Goal: Task Accomplishment & Management: Use online tool/utility

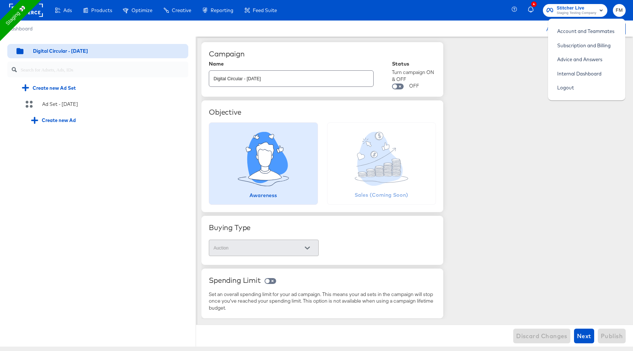
click at [40, 11] on rect at bounding box center [26, 10] width 34 height 13
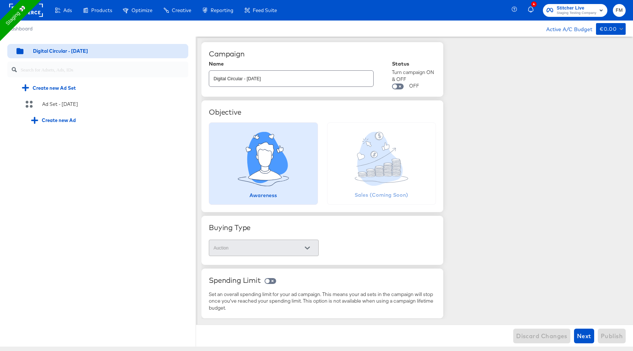
click at [36, 16] on rect at bounding box center [26, 10] width 34 height 13
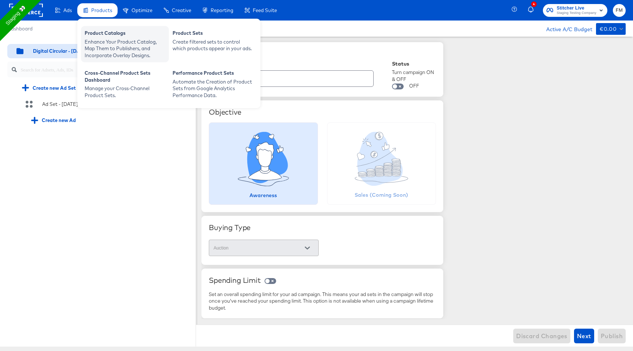
click at [126, 55] on div "Enhance Your Product Catalog, Map Them to Publishers, and Incorporate Overlay D…" at bounding box center [125, 48] width 81 height 21
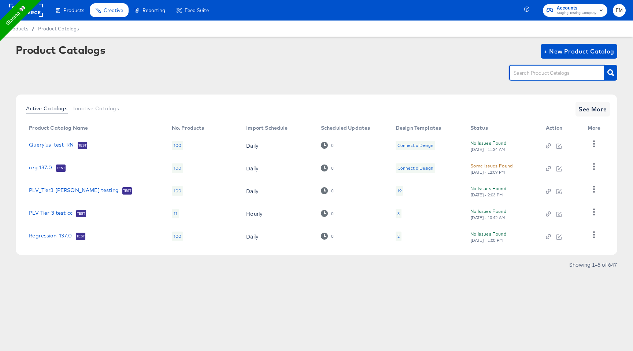
click at [564, 76] on input "text" at bounding box center [551, 73] width 78 height 8
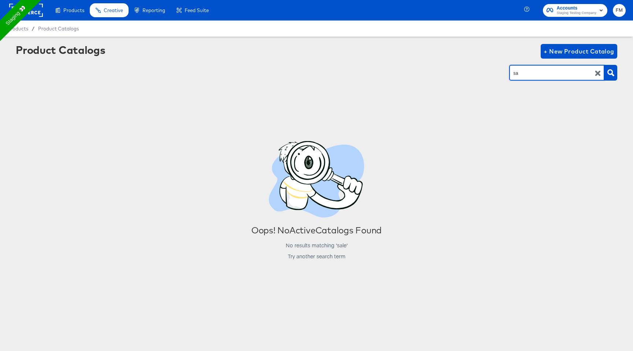
type input "s"
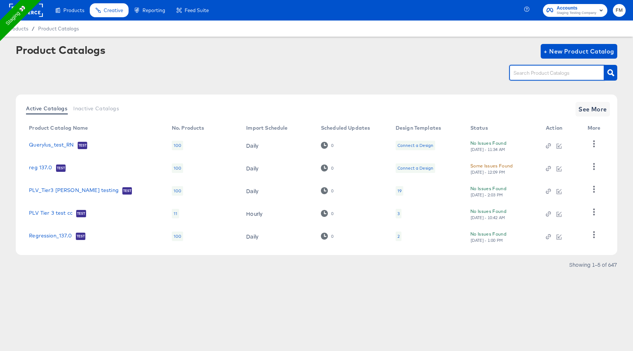
click at [597, 129] on th "More" at bounding box center [596, 128] width 28 height 12
click at [592, 105] on span "See More" at bounding box center [592, 109] width 29 height 10
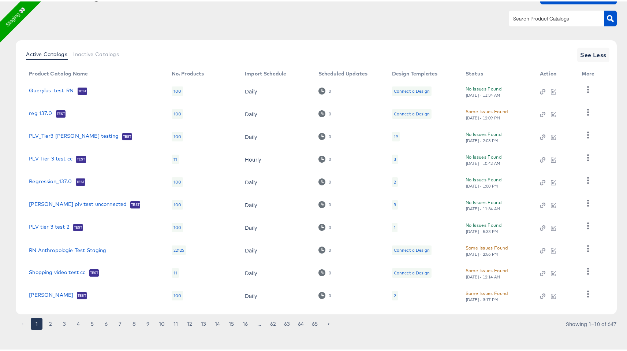
scroll to position [59, 0]
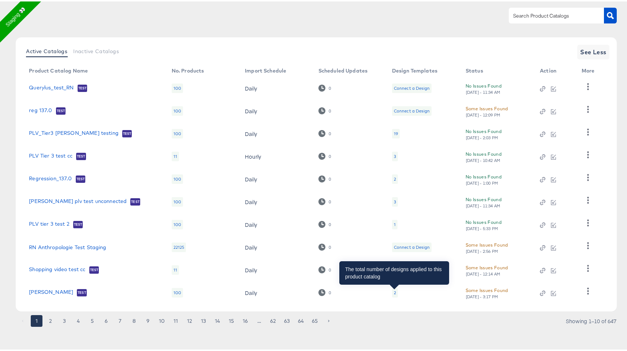
click at [394, 292] on div "2" at bounding box center [395, 291] width 2 height 6
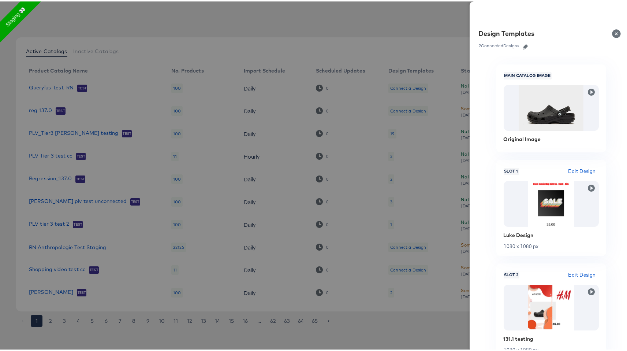
click at [523, 45] on icon "button" at bounding box center [525, 45] width 5 height 5
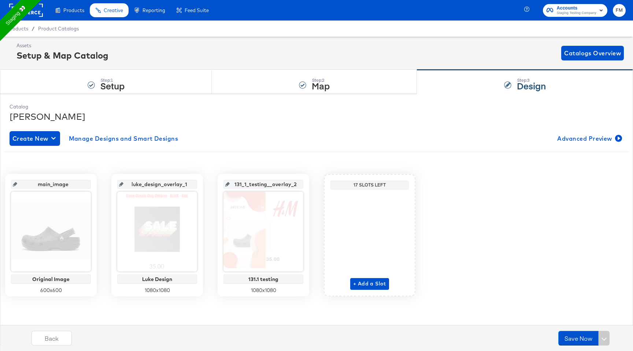
click at [254, 183] on input "131_1_testing__overlay_2" at bounding box center [266, 181] width 72 height 20
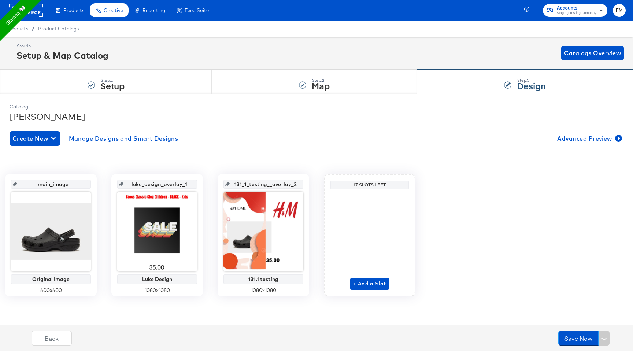
click at [292, 183] on input "131_1_testing__overlay_2" at bounding box center [266, 181] width 72 height 20
click at [244, 85] on div "Step: 2 Map" at bounding box center [314, 82] width 205 height 24
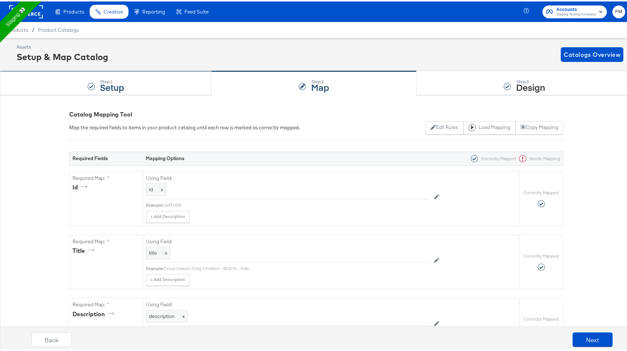
click at [125, 82] on div "Step: 1 Setup" at bounding box center [106, 82] width 212 height 24
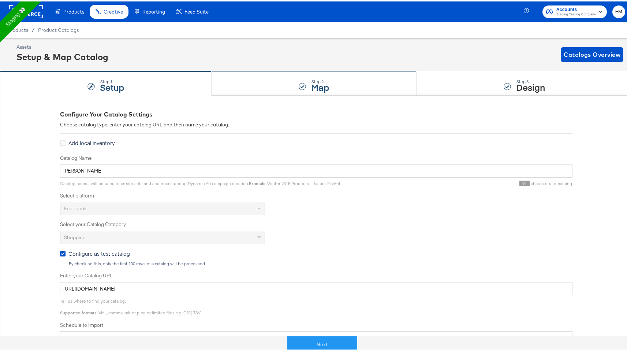
click at [350, 83] on div "Step: 2 Map" at bounding box center [314, 82] width 205 height 24
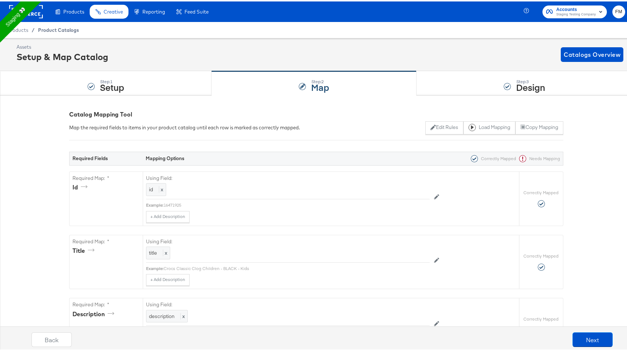
click at [74, 29] on span "Product Catalogs" at bounding box center [58, 29] width 41 height 6
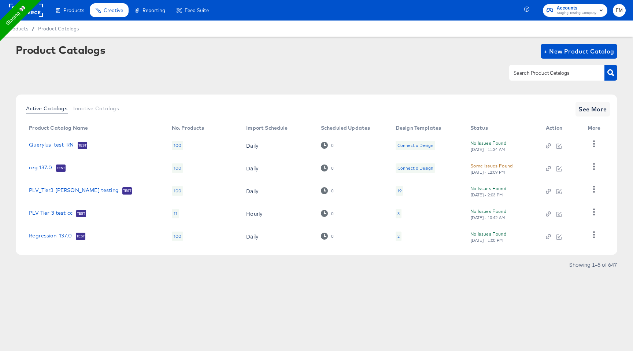
click at [516, 78] on div at bounding box center [556, 72] width 95 height 15
paste input "Dsg Demo Facebook"
type input "Dsg Demo Facebook"
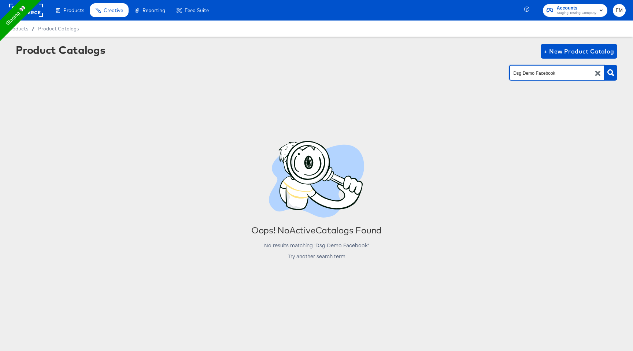
click at [622, 9] on span "FM" at bounding box center [619, 10] width 7 height 8
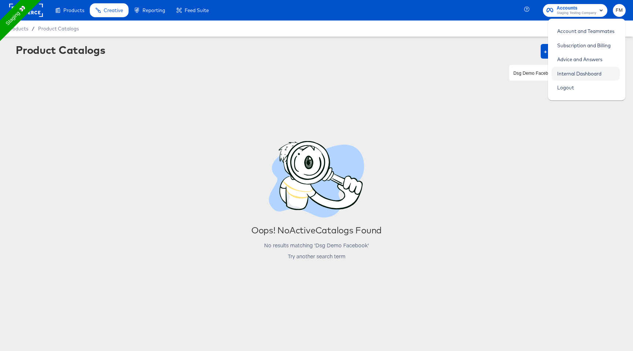
click at [576, 76] on link "Internal Dashboard" at bounding box center [579, 73] width 55 height 13
click at [581, 69] on link "Internal Dashboard" at bounding box center [579, 73] width 55 height 13
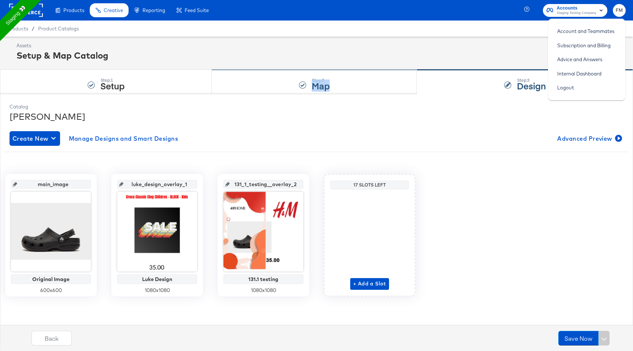
click at [315, 92] on div "Step: 2 Map" at bounding box center [314, 82] width 205 height 24
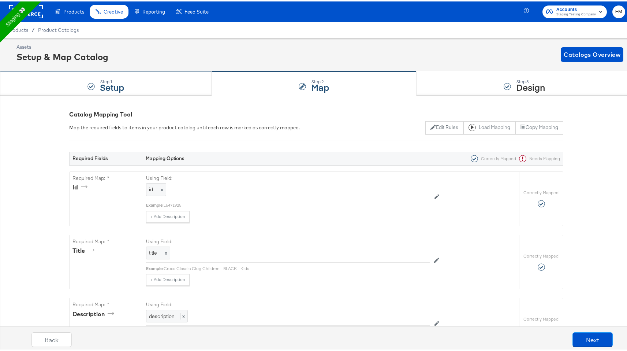
click at [100, 88] on strong "Setup" at bounding box center [112, 85] width 24 height 12
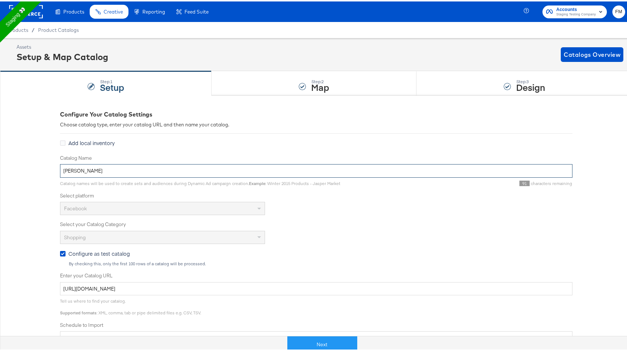
click at [74, 171] on input "fran reg" at bounding box center [316, 170] width 513 height 14
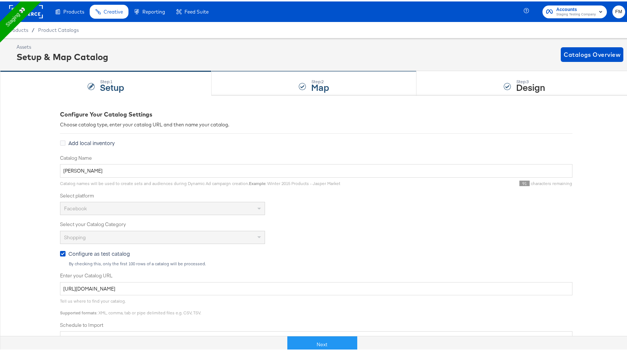
click at [302, 93] on div "Step: 2 Map" at bounding box center [314, 82] width 205 height 24
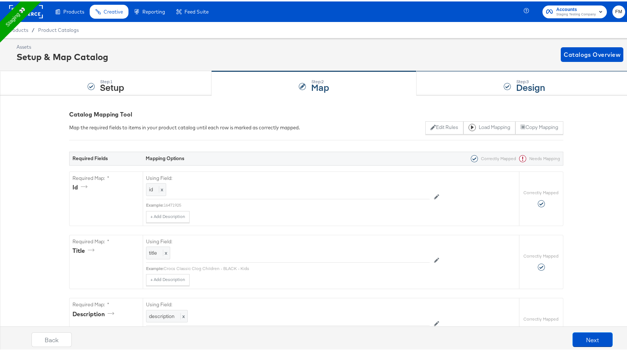
click at [453, 72] on div "Step: 3 Design" at bounding box center [525, 82] width 216 height 24
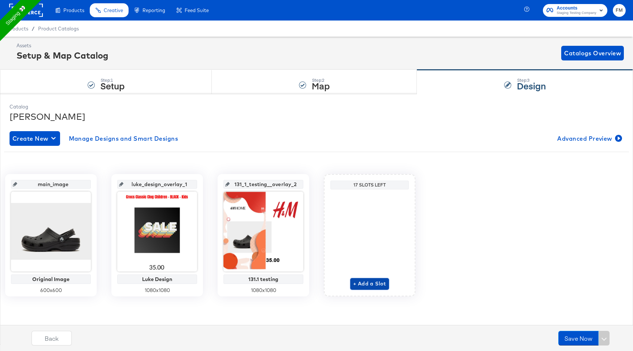
click at [370, 285] on span "+ Add a Slot" at bounding box center [369, 283] width 33 height 9
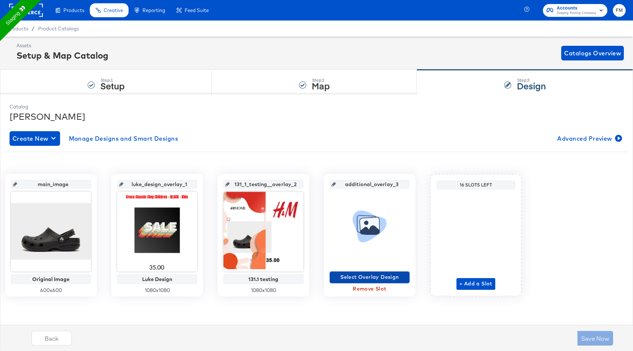
click at [392, 279] on span "Select Overlay Design" at bounding box center [370, 276] width 74 height 9
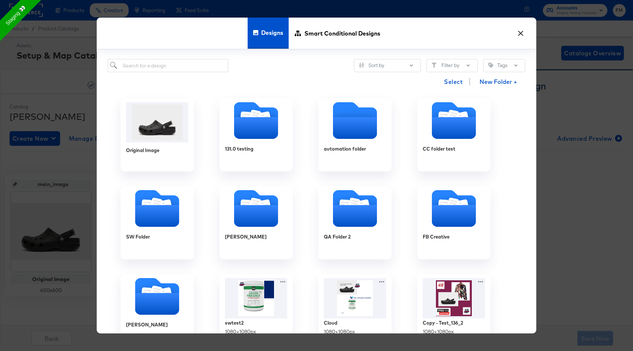
scroll to position [372, 0]
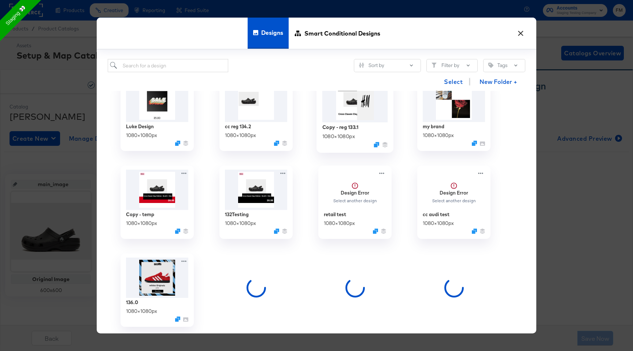
click at [362, 128] on div "Copy - reg 133.1 1080 × 1080 px" at bounding box center [355, 135] width 66 height 26
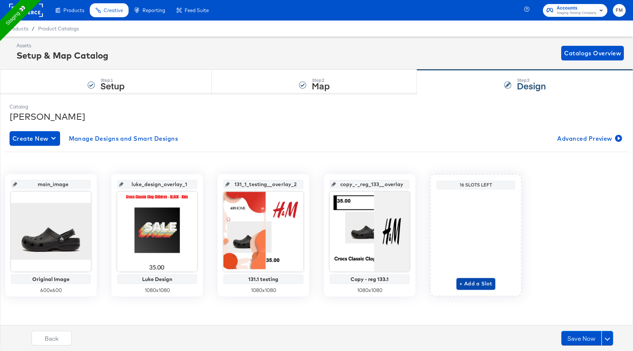
click at [474, 284] on span "+ Add a Slot" at bounding box center [475, 283] width 33 height 9
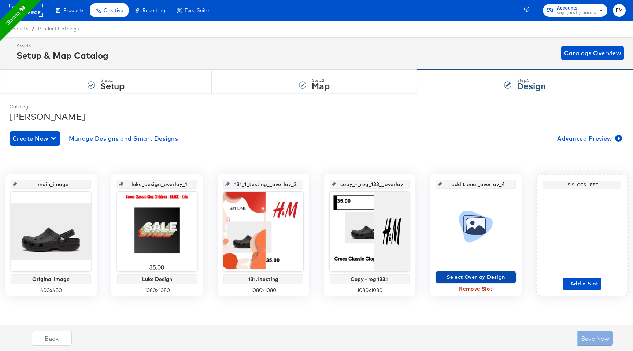
click at [461, 276] on span "Select Overlay Design" at bounding box center [476, 276] width 74 height 9
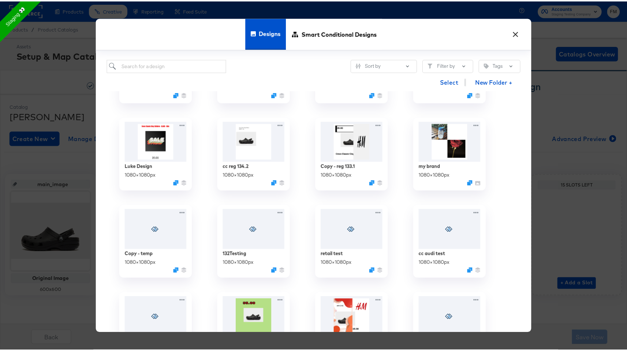
scroll to position [407, 0]
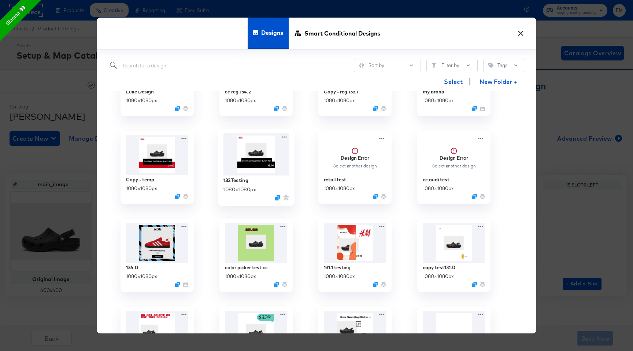
click at [268, 153] on img at bounding box center [256, 154] width 66 height 42
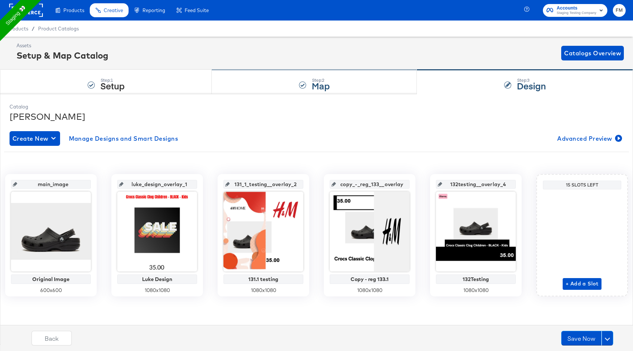
click at [323, 86] on strong "Map" at bounding box center [321, 85] width 18 height 12
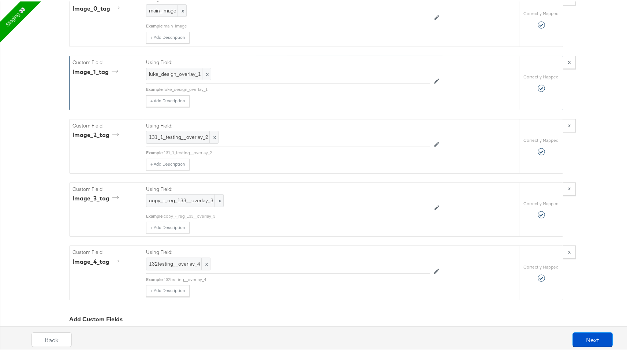
scroll to position [810, 0]
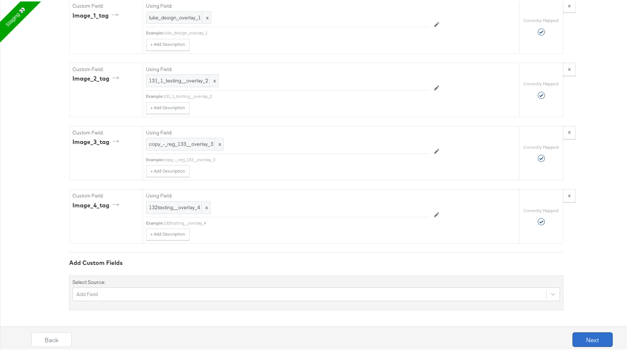
click at [584, 335] on button "Next" at bounding box center [593, 338] width 40 height 15
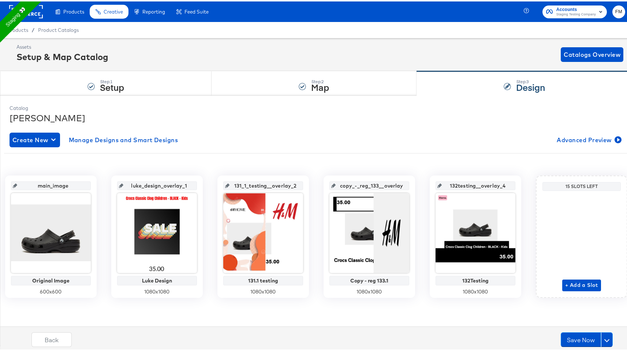
scroll to position [125, 0]
drag, startPoint x: 90, startPoint y: 198, endPoint x: 80, endPoint y: 198, distance: 9.9
click at [545, 188] on div "15 Slots Left" at bounding box center [582, 185] width 75 height 6
click at [563, 290] on button "+ Add a Slot" at bounding box center [582, 284] width 39 height 12
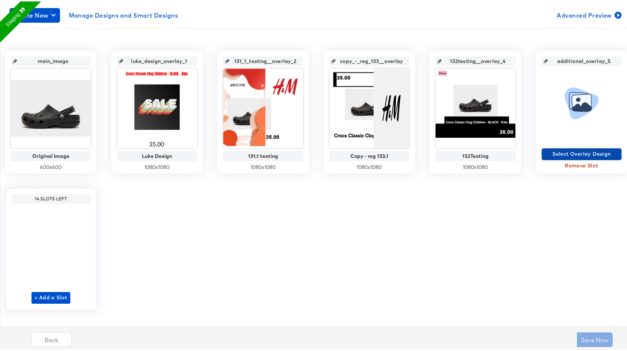
click at [545, 157] on span "Select Overlay Design" at bounding box center [582, 152] width 74 height 9
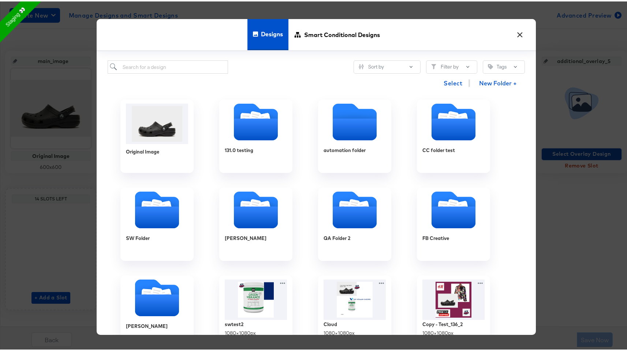
scroll to position [351, 0]
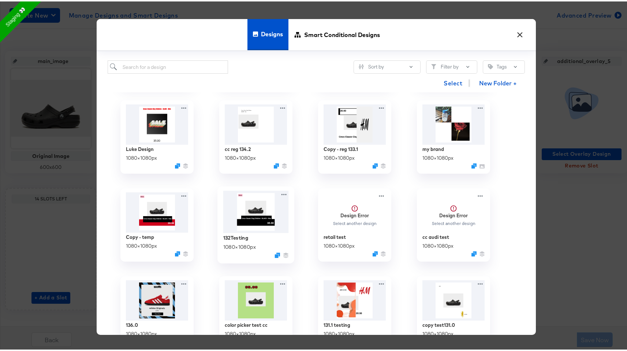
click at [247, 222] on img at bounding box center [256, 210] width 66 height 42
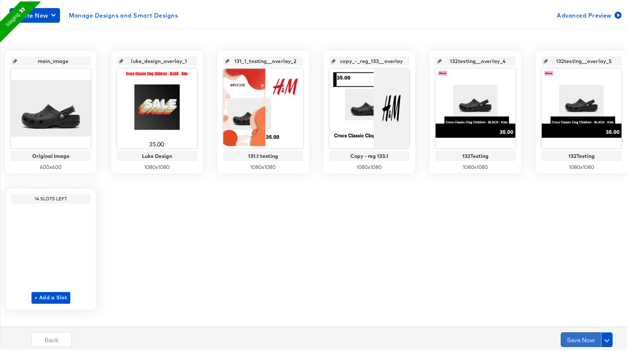
click at [573, 341] on button "Save Now" at bounding box center [581, 338] width 40 height 15
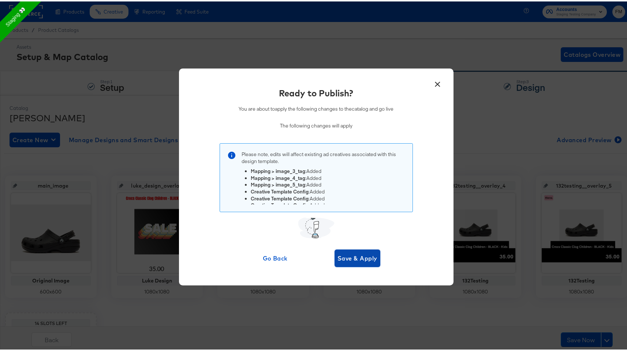
click at [338, 258] on span "Save & Apply" at bounding box center [358, 257] width 40 height 10
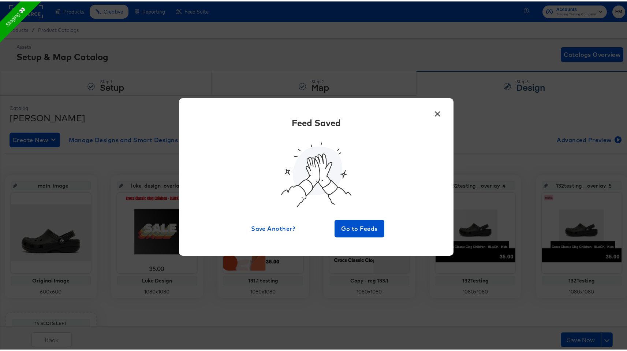
click at [431, 109] on button "×" at bounding box center [437, 110] width 13 height 13
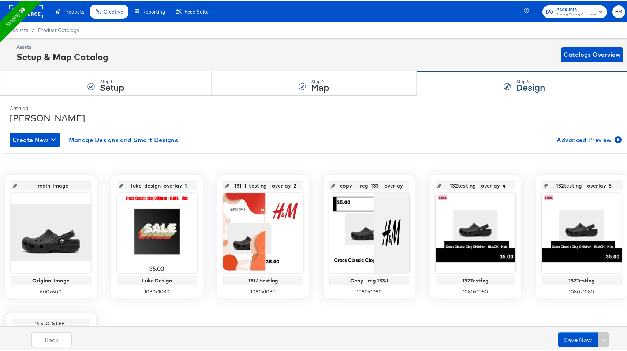
click at [38, 6] on rect at bounding box center [26, 10] width 34 height 13
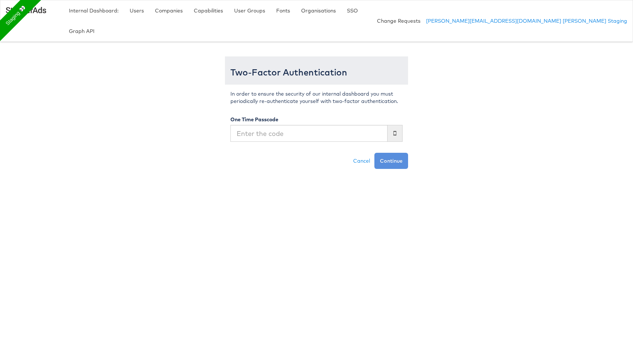
click at [297, 125] on input "text" at bounding box center [308, 133] width 157 height 17
type input "702883"
click at [374, 153] on button "Continue" at bounding box center [391, 161] width 34 height 16
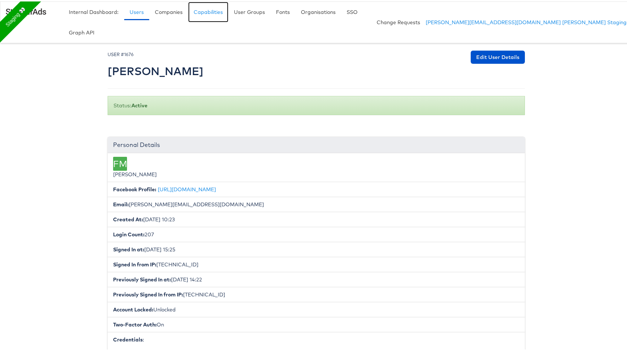
click at [212, 10] on span "Capabilities" at bounding box center [208, 10] width 29 height 7
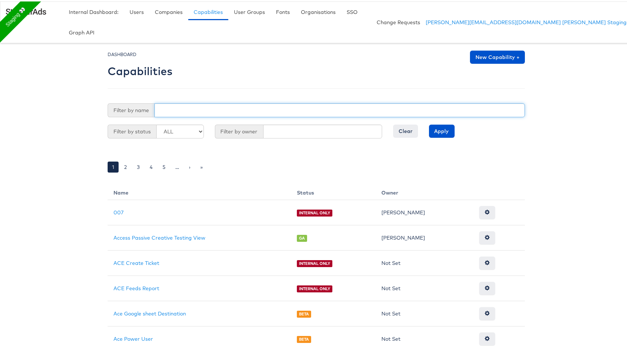
click at [316, 102] on input "text" at bounding box center [340, 109] width 371 height 14
type input "nav"
click at [429, 123] on input "Apply" at bounding box center [442, 129] width 26 height 13
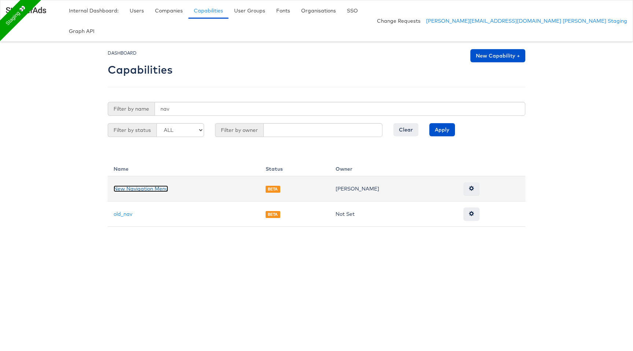
click at [148, 185] on link "New Navigation Menu" at bounding box center [141, 188] width 55 height 7
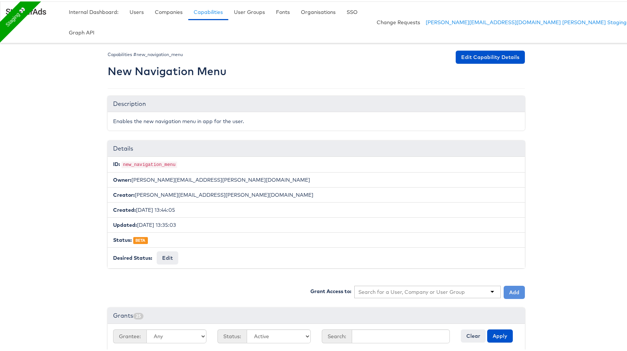
click at [428, 287] on input "text" at bounding box center [412, 290] width 107 height 7
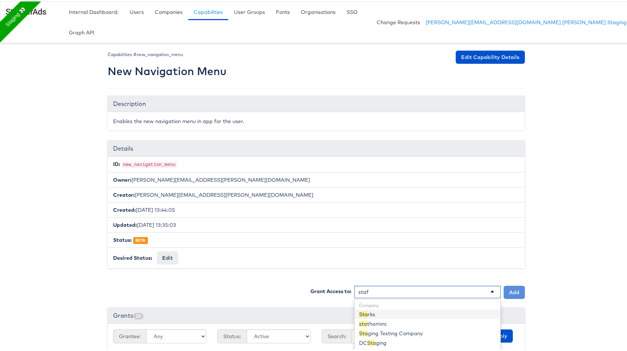
type input "staff"
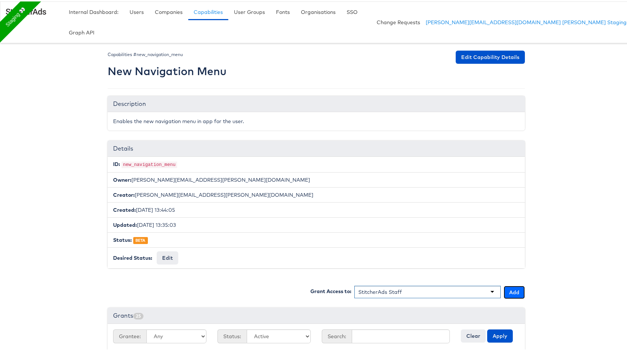
click at [505, 284] on button "Add" at bounding box center [514, 290] width 21 height 13
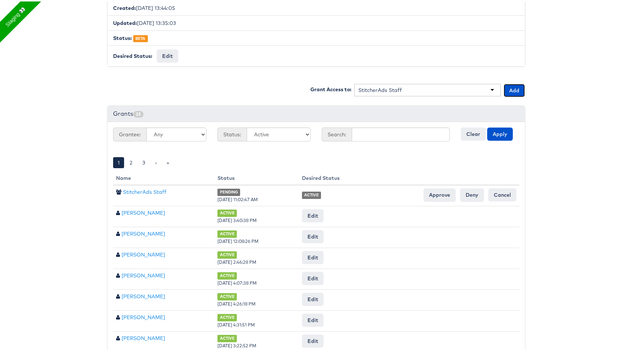
scroll to position [240, 0]
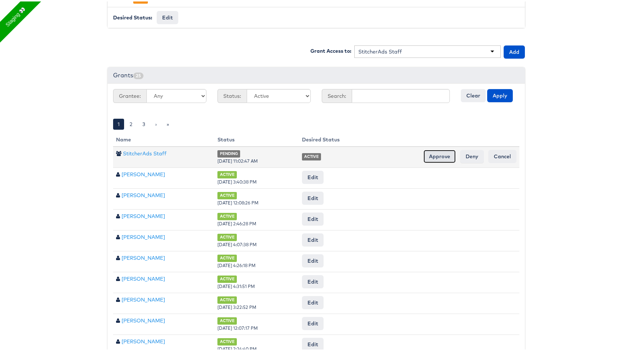
click at [431, 148] on input "Approve" at bounding box center [440, 154] width 32 height 13
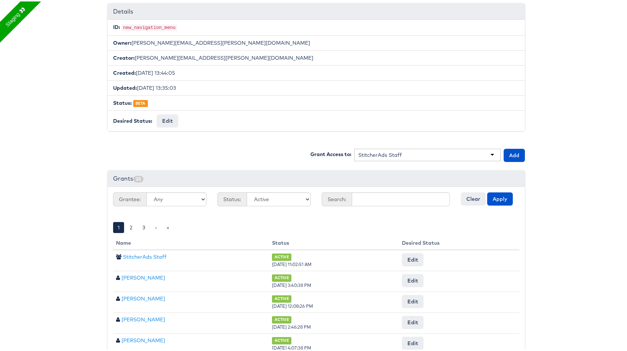
scroll to position [10, 0]
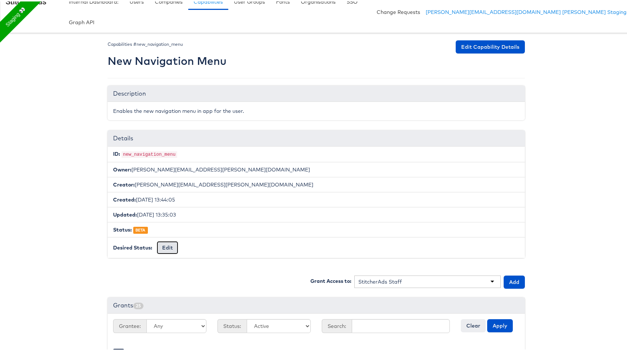
click at [170, 240] on button "Edit" at bounding box center [168, 246] width 22 height 13
click at [146, 235] on li "Desired Status: Edit -- No Change -- GA BETA INTERNAL ONLY ARCHIVED Request Cha…" at bounding box center [316, 246] width 417 height 22
click at [172, 240] on select "-- No Change -- GA BETA INTERNAL ONLY ARCHIVED" at bounding box center [187, 247] width 60 height 14
select select "GENERAL_AVAILABILITY"
click at [157, 240] on select "-- No Change -- GA BETA INTERNAL ONLY ARCHIVED" at bounding box center [187, 247] width 60 height 14
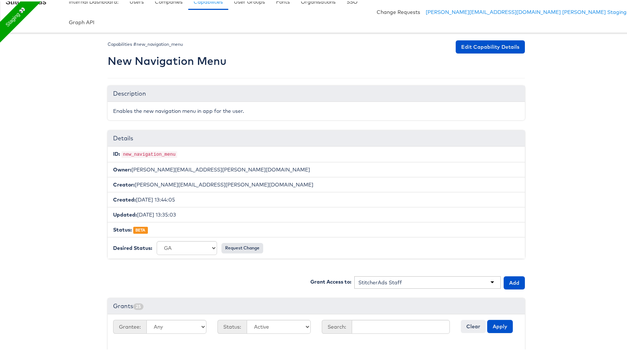
click at [245, 240] on div "-- No Change -- GA BETA INTERNAL ONLY ARCHIVED Request Change" at bounding box center [210, 247] width 107 height 14
click at [244, 241] on input "Request Change" at bounding box center [243, 246] width 42 height 10
click at [229, 240] on input "Approve" at bounding box center [228, 246] width 32 height 13
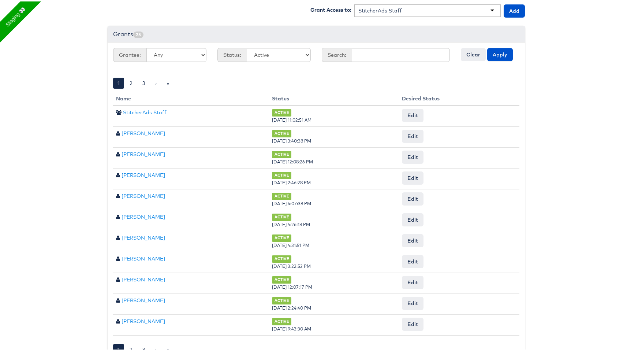
scroll to position [0, 0]
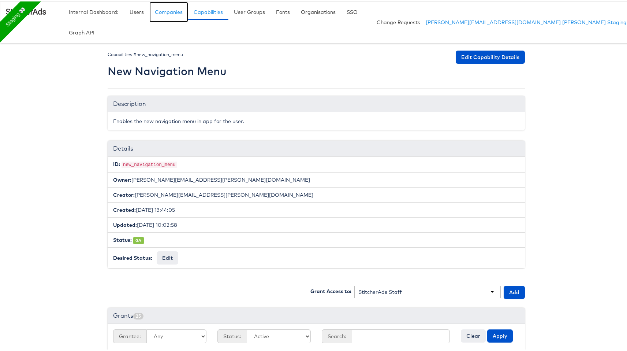
click at [160, 10] on span "Companies" at bounding box center [169, 10] width 28 height 7
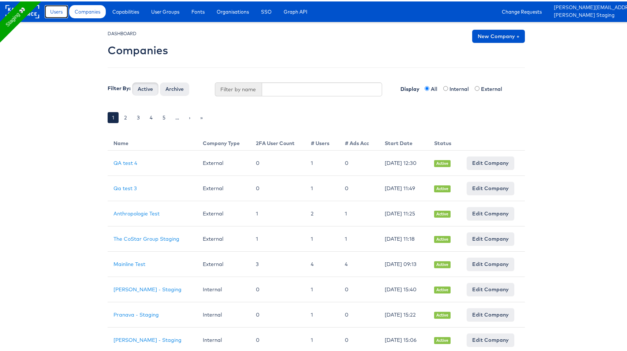
click at [58, 14] on link "Users" at bounding box center [56, 10] width 23 height 13
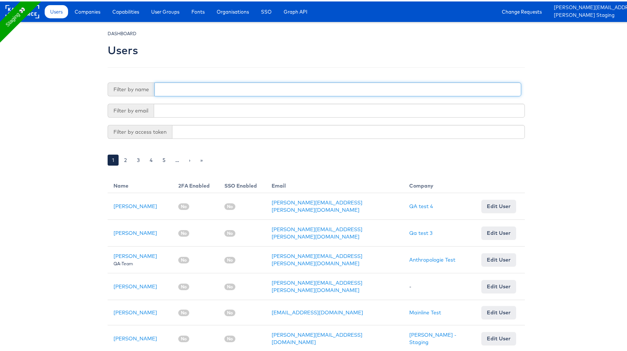
click at [202, 83] on input "text" at bounding box center [338, 88] width 367 height 14
type input "fran"
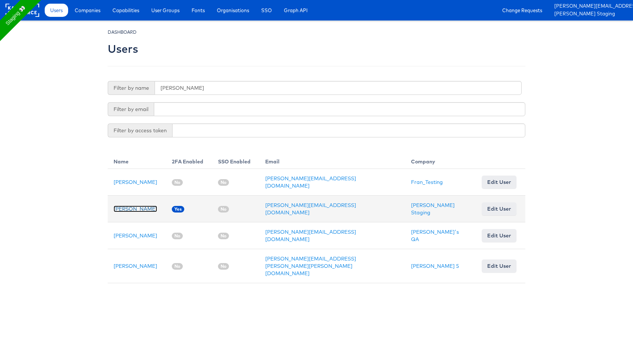
click at [131, 205] on link "[PERSON_NAME]" at bounding box center [136, 208] width 44 height 7
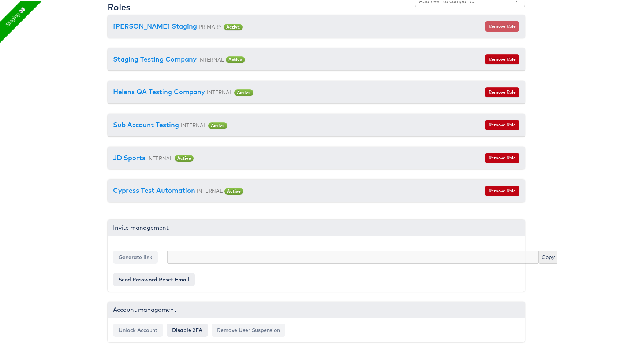
scroll to position [767, 0]
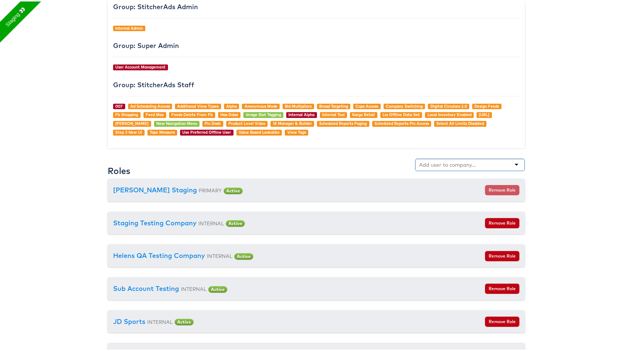
click at [463, 157] on div at bounding box center [470, 163] width 110 height 12
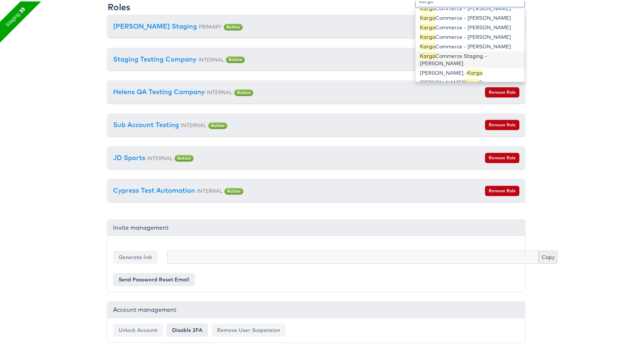
scroll to position [576, 0]
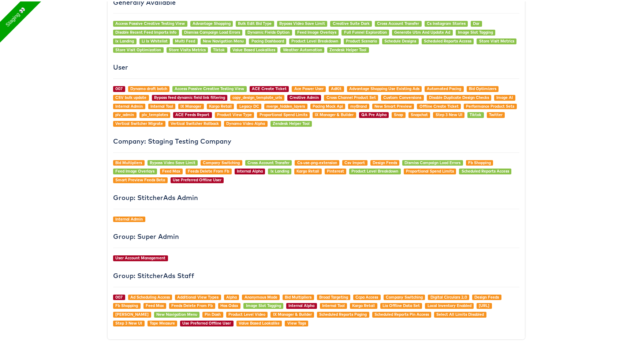
type input "kargo"
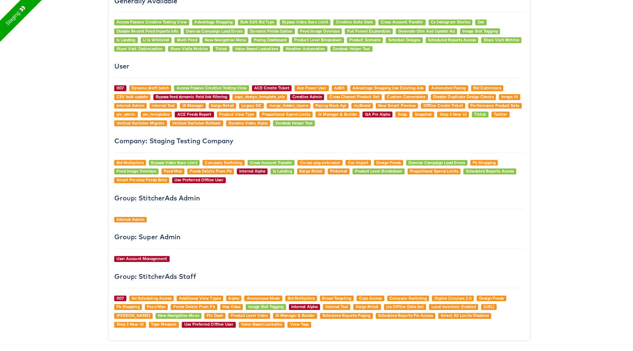
scroll to position [2, 0]
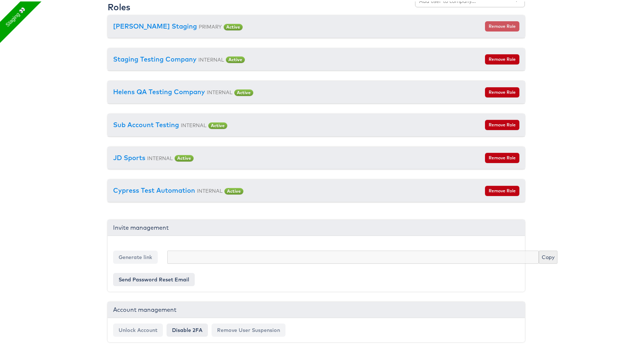
scroll to position [774, 0]
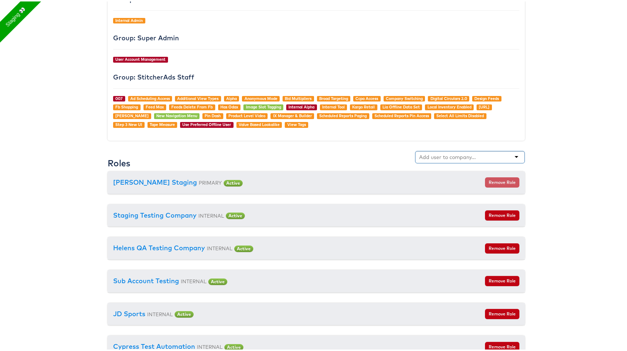
click at [443, 159] on input "text" at bounding box center [448, 155] width 58 height 7
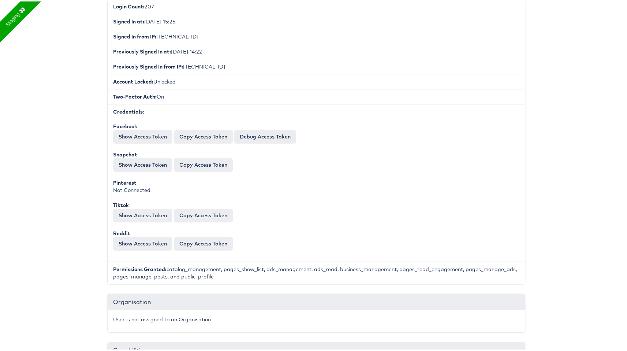
scroll to position [0, 0]
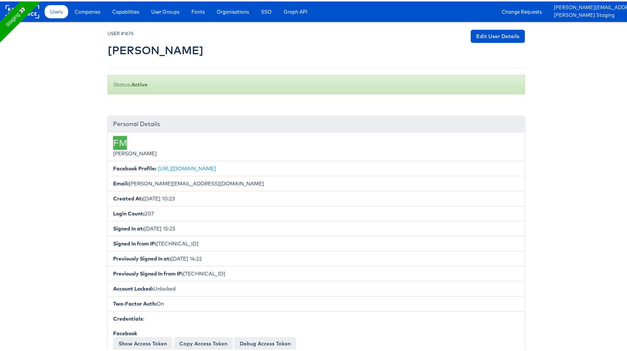
type input "kargo"
click at [94, 2] on div "Users Companies Capabilities User Groups Fonts Organisations SSO Graph API Chan…" at bounding box center [337, 10] width 592 height 21
click at [97, 7] on span "Companies" at bounding box center [88, 10] width 26 height 7
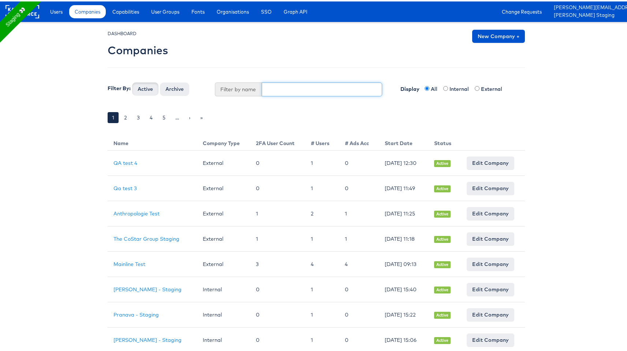
click at [302, 86] on input "text" at bounding box center [322, 88] width 121 height 14
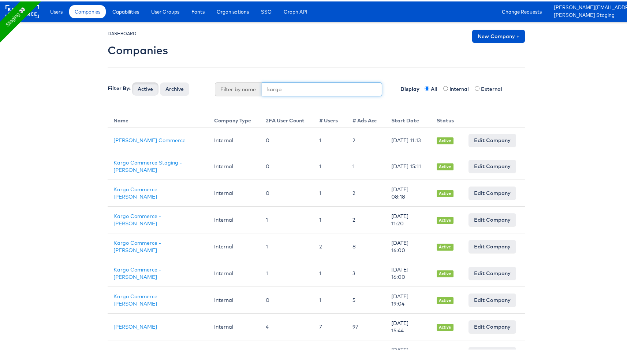
type input "kargo"
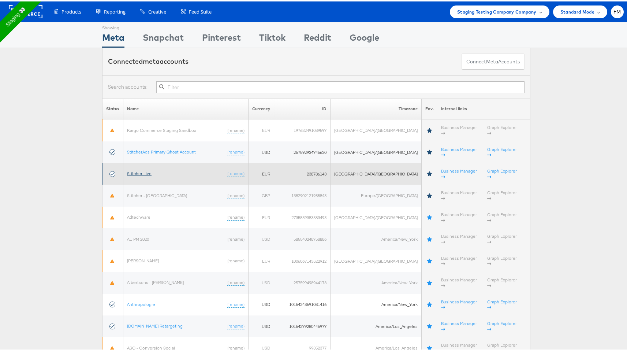
click at [148, 169] on link "Stitcher Live" at bounding box center [139, 171] width 25 height 5
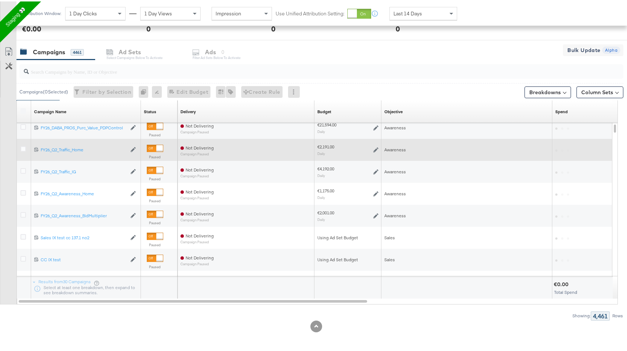
scroll to position [293, 0]
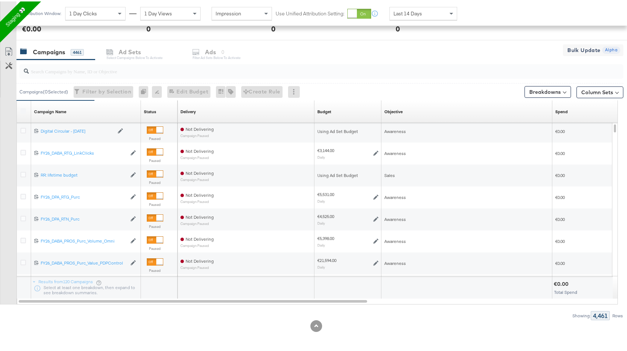
click at [98, 72] on input "search" at bounding box center [299, 67] width 540 height 14
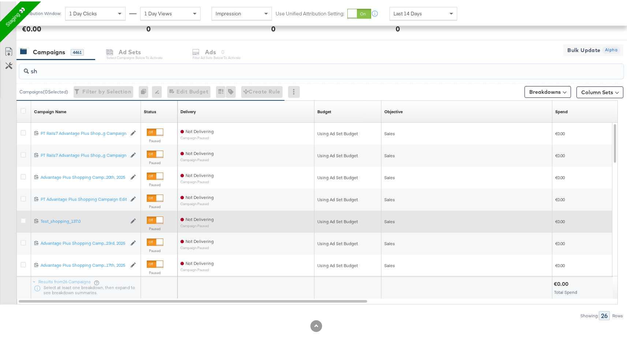
type input "sh"
click at [23, 222] on div at bounding box center [25, 219] width 8 height 7
click at [22, 219] on icon at bounding box center [23, 218] width 5 height 5
click at [0, 0] on input "checkbox" at bounding box center [0, 0] width 0 height 0
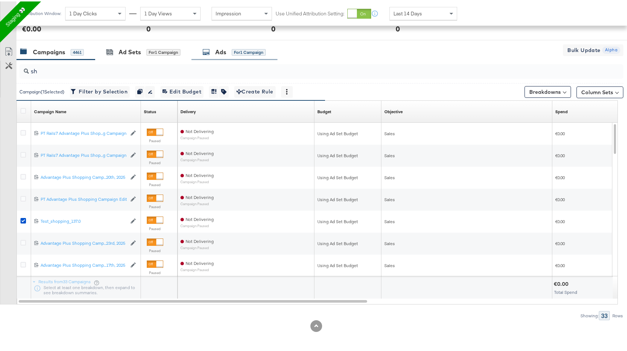
click at [214, 57] on div "Ads for 1 Campaign" at bounding box center [235, 51] width 86 height 16
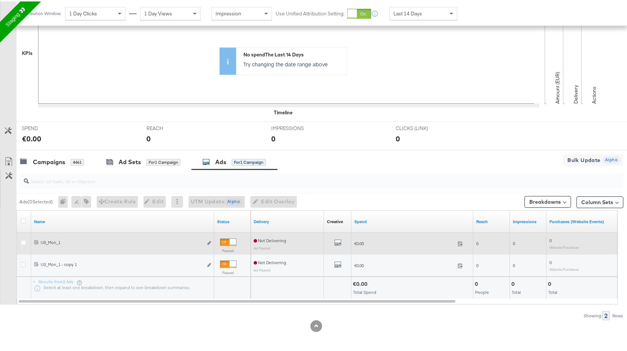
drag, startPoint x: 20, startPoint y: 241, endPoint x: 23, endPoint y: 251, distance: 10.7
click at [20, 241] on div at bounding box center [25, 241] width 14 height 13
click at [23, 244] on div at bounding box center [25, 241] width 8 height 7
click at [26, 244] on div at bounding box center [25, 241] width 8 height 7
click at [22, 242] on icon at bounding box center [23, 240] width 5 height 5
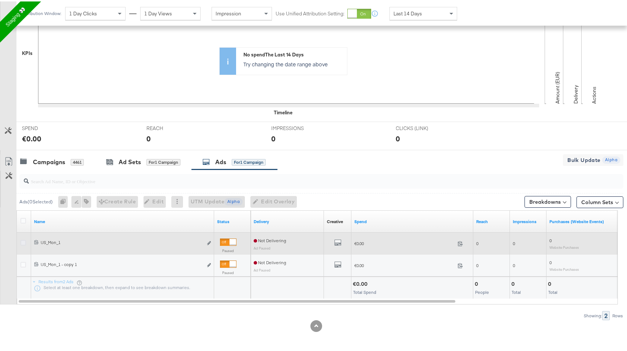
click at [0, 0] on input "checkbox" at bounding box center [0, 0] width 0 height 0
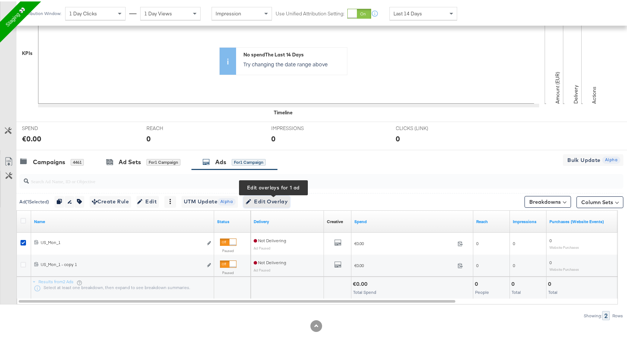
click at [282, 203] on span "Edit Overlay Edit overlays for 1 ad" at bounding box center [267, 200] width 42 height 9
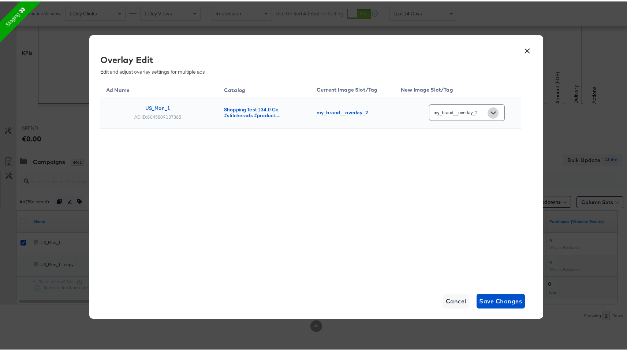
click at [496, 113] on button "Open" at bounding box center [493, 111] width 11 height 11
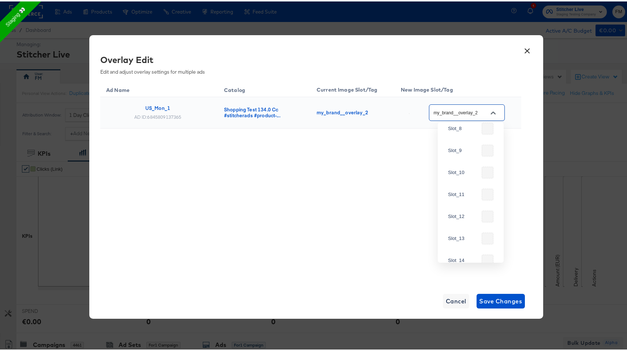
scroll to position [0, 0]
click at [525, 48] on button "×" at bounding box center [527, 47] width 13 height 13
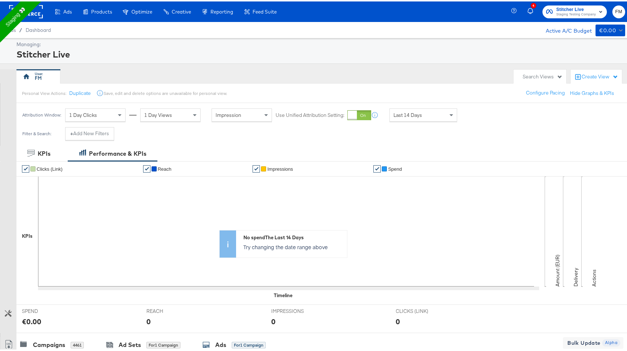
scroll to position [183, 0]
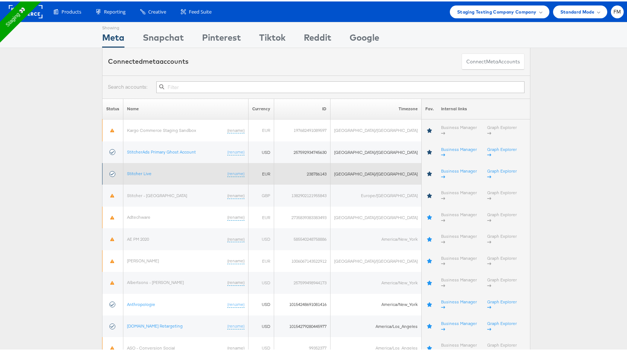
click at [141, 162] on td "Stitcher Live (rename)" at bounding box center [185, 173] width 125 height 22
click at [143, 169] on link "Stitcher Live" at bounding box center [139, 171] width 25 height 5
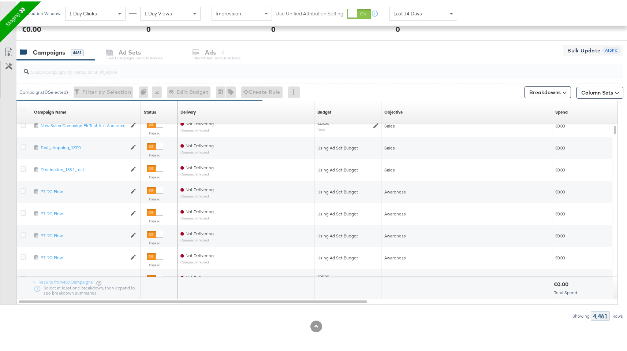
scroll to position [293, 0]
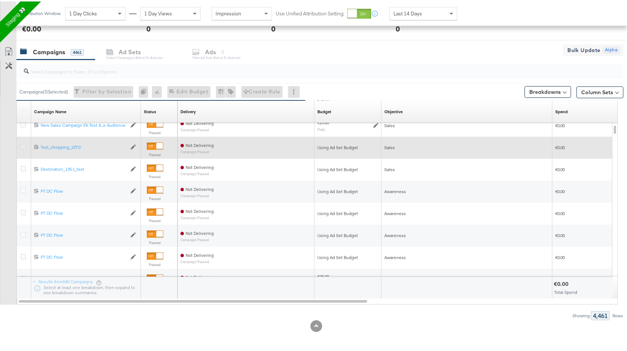
click at [24, 145] on icon at bounding box center [23, 144] width 5 height 5
click at [0, 0] on input "checkbox" at bounding box center [0, 0] width 0 height 0
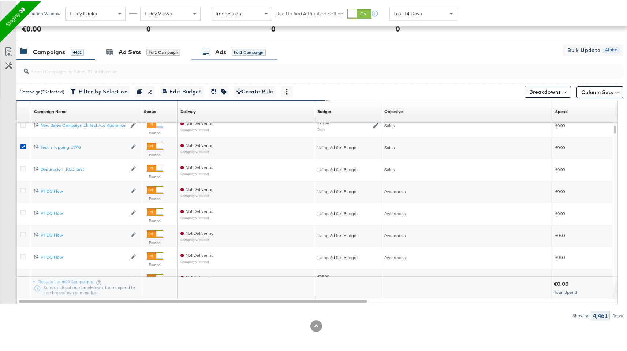
click at [224, 52] on div "Ads" at bounding box center [220, 51] width 11 height 8
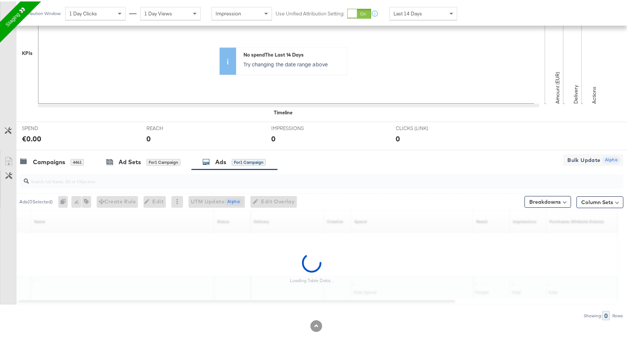
scroll to position [183, 0]
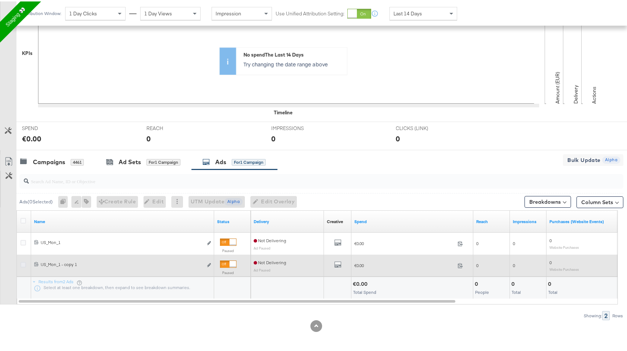
click at [24, 263] on icon at bounding box center [23, 262] width 5 height 5
click at [0, 0] on input "checkbox" at bounding box center [0, 0] width 0 height 0
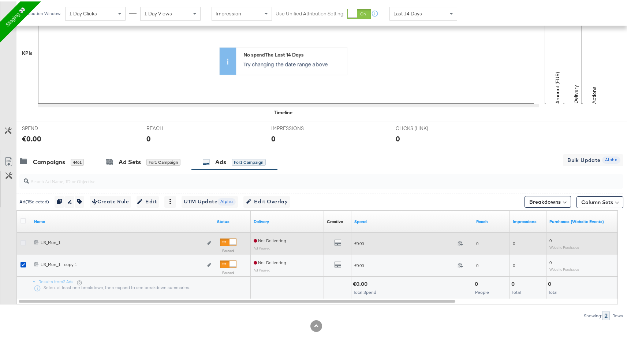
click at [22, 243] on icon at bounding box center [23, 240] width 5 height 5
click at [0, 0] on input "checkbox" at bounding box center [0, 0] width 0 height 0
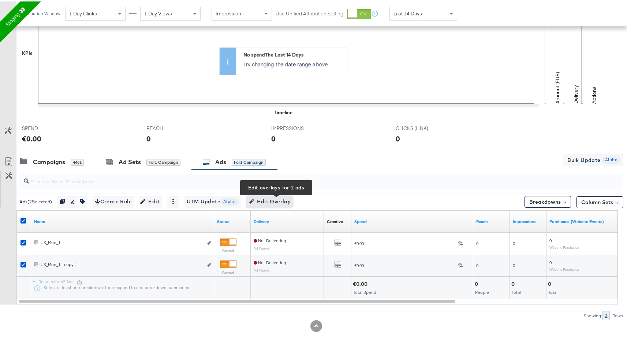
click at [271, 197] on span "Edit Overlay Edit overlays for 2 ads" at bounding box center [270, 200] width 42 height 9
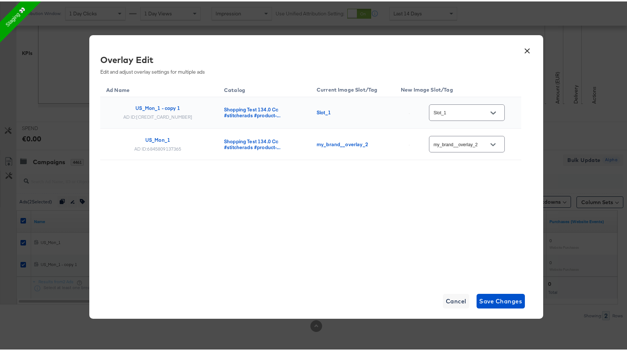
click at [483, 114] on input "Slot_1" at bounding box center [462, 111] width 58 height 8
click at [411, 155] on td "my_brand__overlay_2" at bounding box center [458, 142] width 126 height 31
click at [458, 148] on div "my_brand__overlay_2" at bounding box center [467, 142] width 76 height 16
click at [492, 145] on icon "Open" at bounding box center [493, 143] width 5 height 5
click at [564, 135] on div "× Overlay Edit Edit and adjust overlay settings for multiple ads Ad Name Catalo…" at bounding box center [316, 175] width 633 height 351
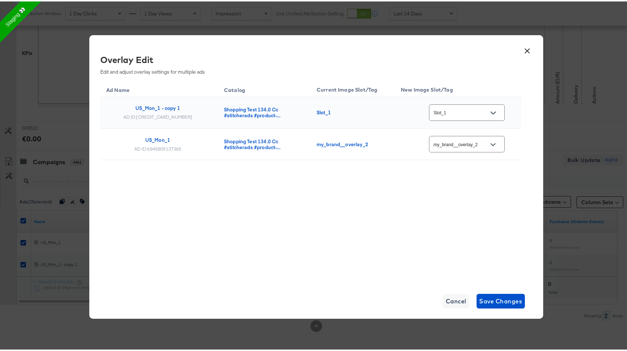
drag, startPoint x: 55, startPoint y: 58, endPoint x: 48, endPoint y: 63, distance: 7.6
click at [51, 61] on div "× Overlay Edit Edit and adjust overlay settings for multiple ads Ad Name Catalo…" at bounding box center [316, 175] width 633 height 351
click at [526, 48] on button "×" at bounding box center [527, 47] width 13 height 13
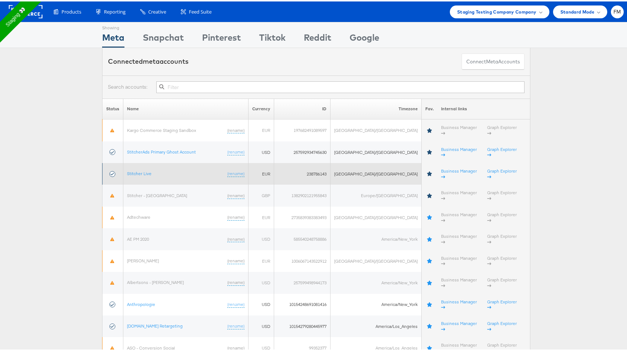
click at [141, 162] on td "Stitcher Live (rename)" at bounding box center [185, 173] width 125 height 22
click at [142, 162] on td "Stitcher Live (rename)" at bounding box center [185, 173] width 125 height 22
click at [143, 169] on link "Stitcher Live" at bounding box center [139, 171] width 25 height 5
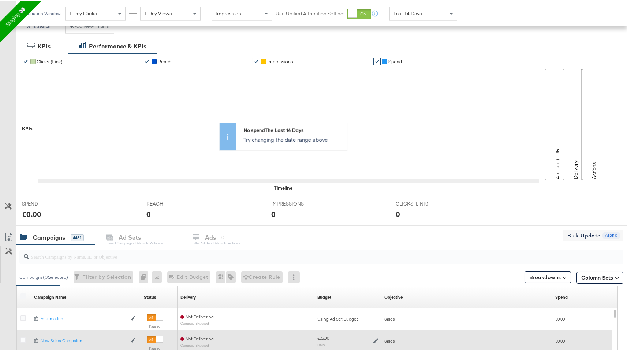
scroll to position [293, 0]
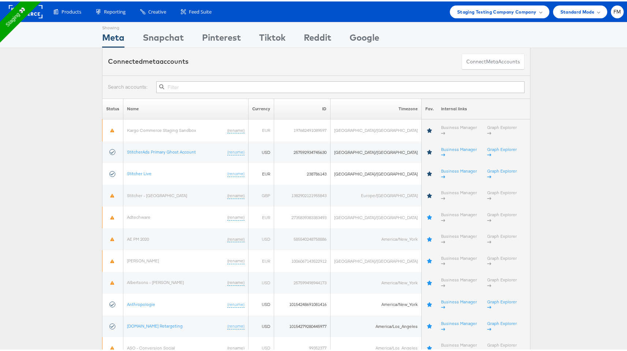
click at [36, 10] on rect at bounding box center [26, 10] width 34 height 13
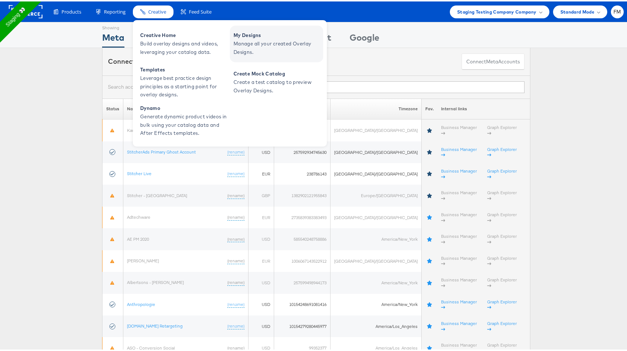
click at [249, 42] on span "Manage all your created Overlay Designs." at bounding box center [278, 46] width 88 height 17
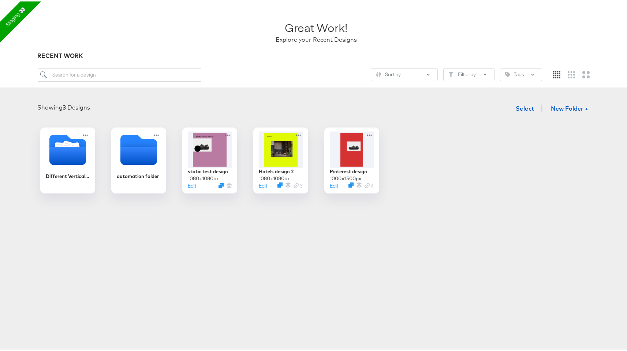
scroll to position [52, 0]
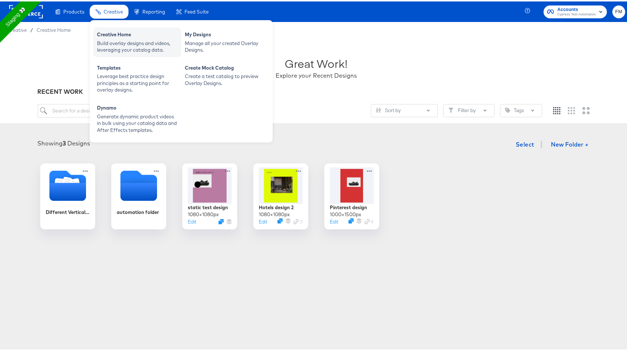
click at [153, 45] on div "Build overlay designs and videos, leveraging your catalog data." at bounding box center [137, 45] width 81 height 14
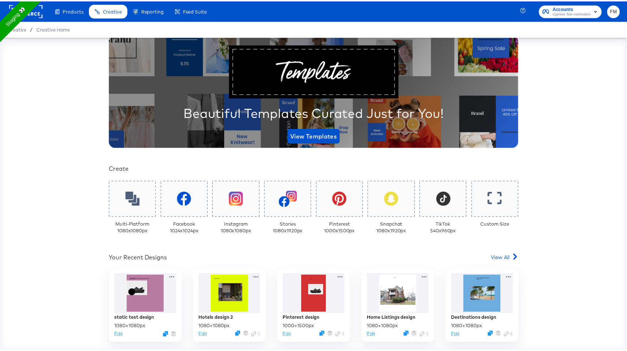
scroll to position [107, 0]
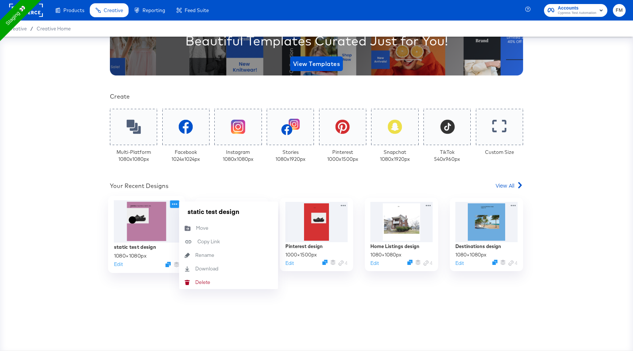
click at [171, 202] on icon at bounding box center [174, 204] width 9 height 8
click at [199, 278] on button "[PERSON_NAME]" at bounding box center [228, 282] width 99 height 14
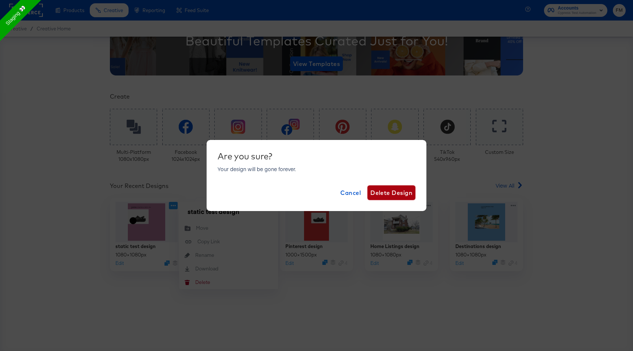
click at [375, 194] on span "Delete Design" at bounding box center [391, 193] width 42 height 10
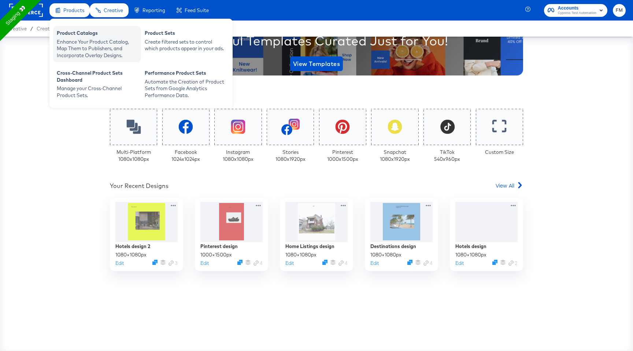
click at [100, 38] on div "Enhance Your Product Catalog, Map Them to Publishers, and Incorporate Overlay D…" at bounding box center [97, 48] width 81 height 21
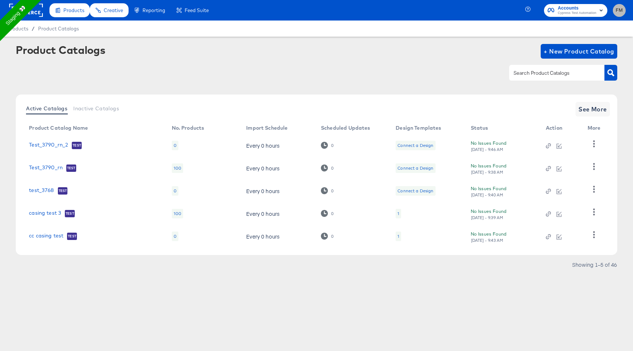
click at [620, 11] on span "FM" at bounding box center [619, 10] width 7 height 8
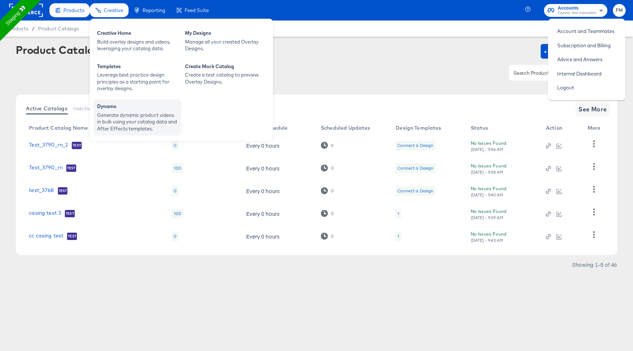
click at [146, 102] on div "Dynamo Generate dynamic product videos in bulk using your catalog data and Afte…" at bounding box center [137, 117] width 88 height 36
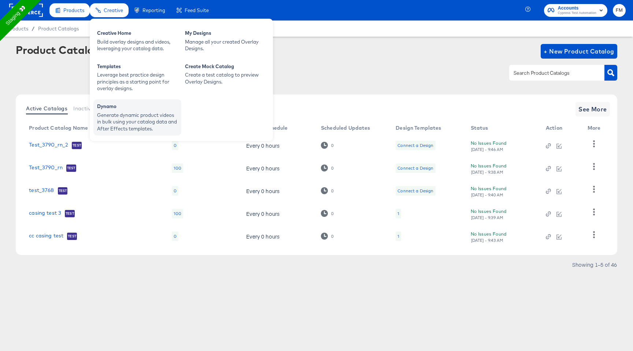
click at [134, 117] on div "Generate dynamic product videos in bulk using your catalog data and After Effec…" at bounding box center [137, 122] width 81 height 21
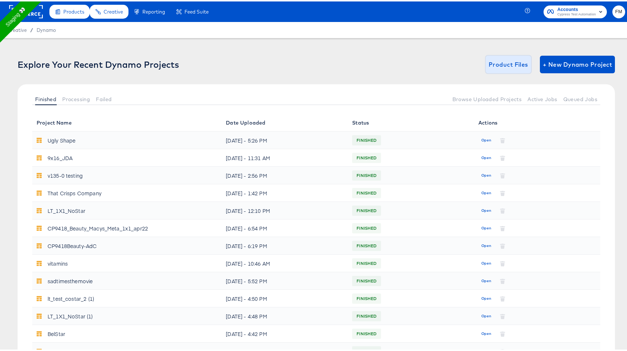
click at [504, 65] on span "Product Files" at bounding box center [509, 63] width 40 height 10
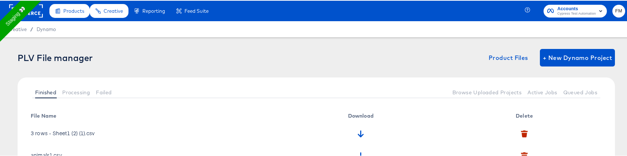
click at [352, 60] on div "PLV File manager Product Files + New Dynamo Project" at bounding box center [317, 57] width 598 height 18
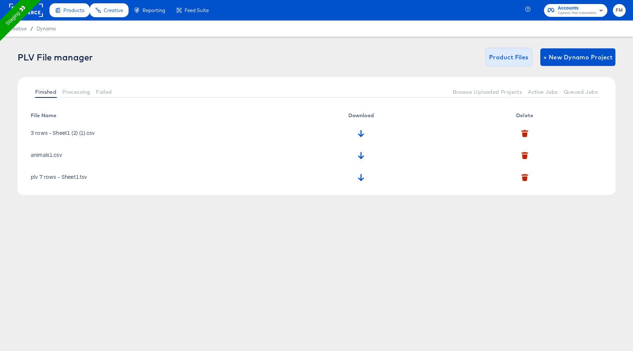
click at [508, 53] on span "Product Files" at bounding box center [509, 57] width 40 height 10
drag, startPoint x: 563, startPoint y: 57, endPoint x: 413, endPoint y: 56, distance: 150.2
click at [413, 56] on div "PLV File manager Product Files + New Dynamo Project" at bounding box center [317, 57] width 598 height 18
click at [542, 57] on button "+ New Dynamo Project" at bounding box center [577, 57] width 75 height 18
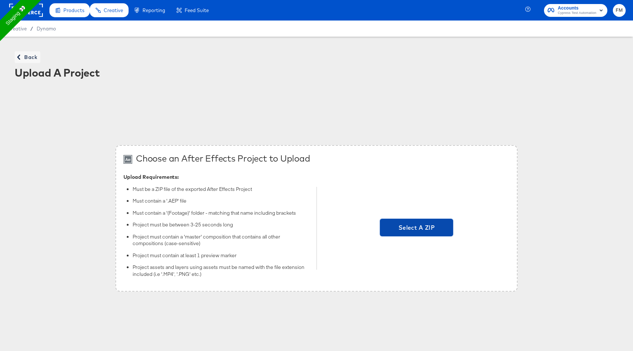
click at [408, 227] on span "Select A ZIP" at bounding box center [416, 227] width 67 height 10
click at [416, 228] on input "Select A ZIP" at bounding box center [416, 228] width 0 height 0
click at [30, 57] on span "Back" at bounding box center [28, 57] width 20 height 9
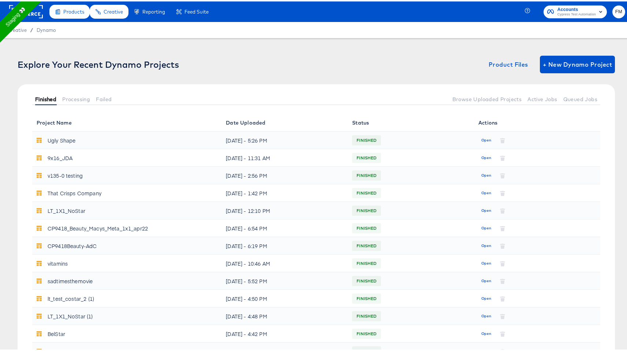
click at [51, 100] on span "Finished" at bounding box center [45, 98] width 21 height 6
click at [73, 96] on span "Processing" at bounding box center [76, 98] width 28 height 6
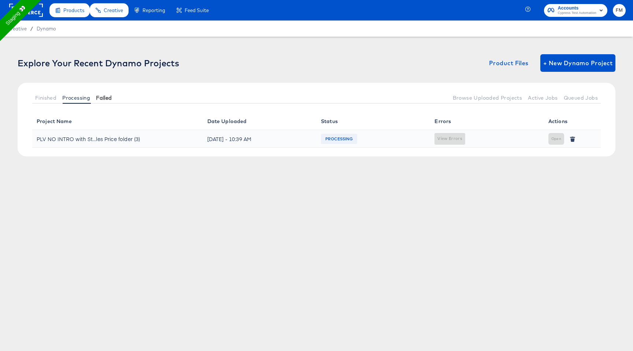
click at [102, 99] on span "Failed" at bounding box center [104, 98] width 16 height 6
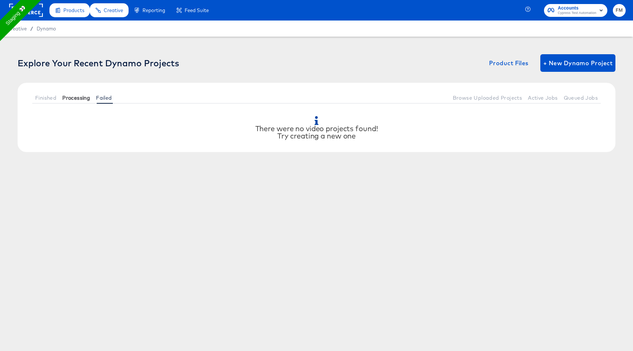
click at [69, 95] on span "Processing" at bounding box center [76, 98] width 28 height 6
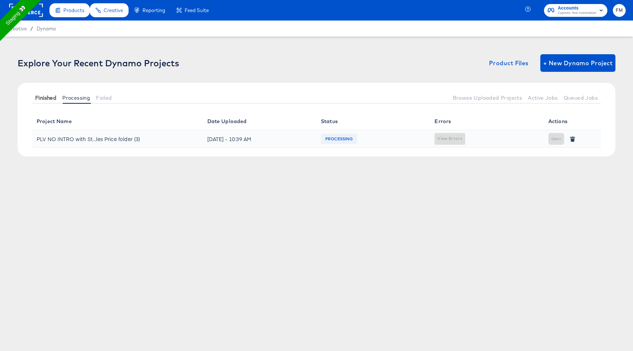
click at [40, 99] on span "Finished" at bounding box center [45, 98] width 21 height 6
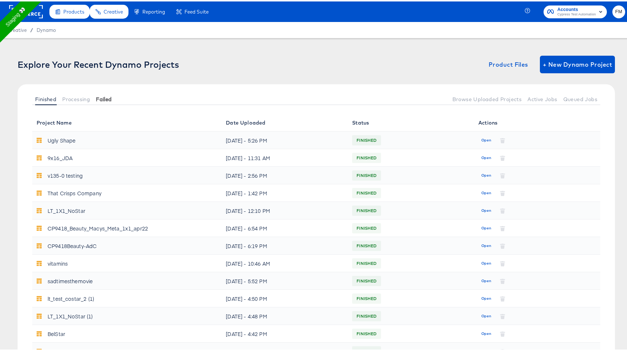
click at [109, 99] on span "Failed" at bounding box center [104, 98] width 16 height 6
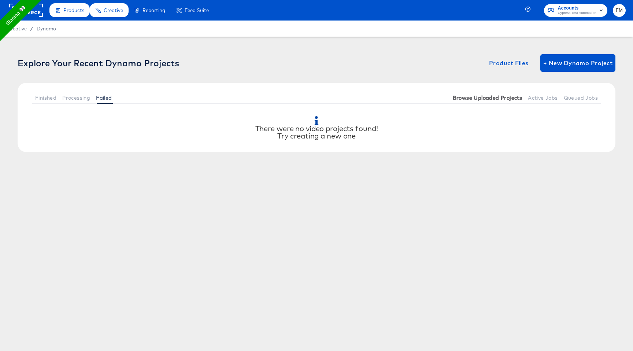
click at [483, 98] on span "Browse Uploaded Projects" at bounding box center [488, 98] width 70 height 6
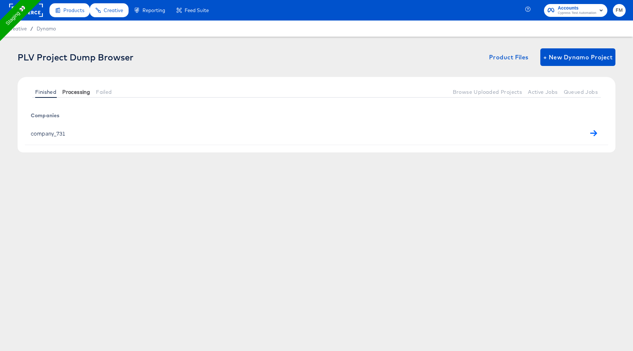
click at [79, 90] on span "Processing" at bounding box center [76, 92] width 28 height 6
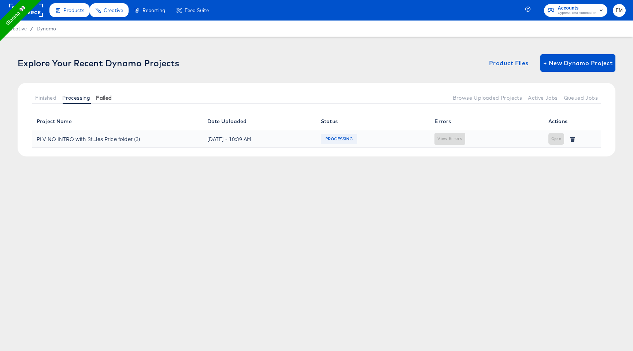
click at [97, 96] on span "Failed" at bounding box center [104, 98] width 16 height 6
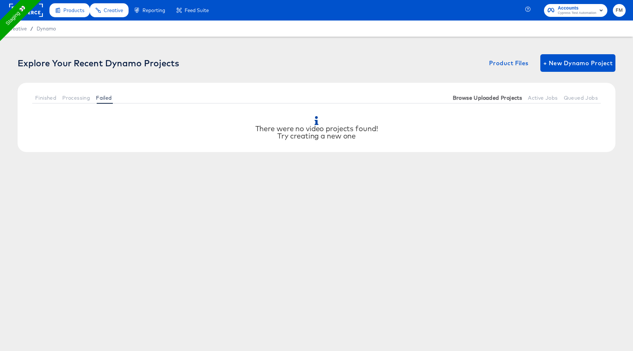
click at [452, 97] on button "Browse Uploaded Projects" at bounding box center [487, 98] width 75 height 12
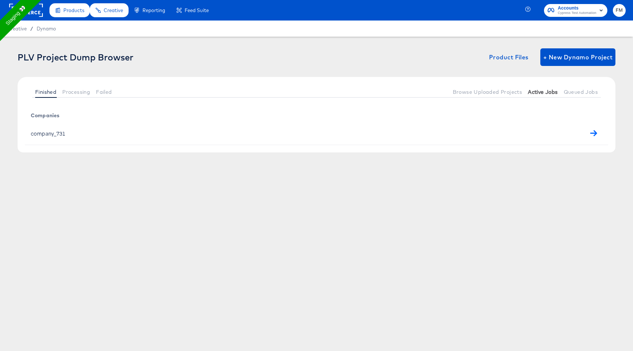
click at [543, 89] on span "Active Jobs" at bounding box center [543, 92] width 30 height 6
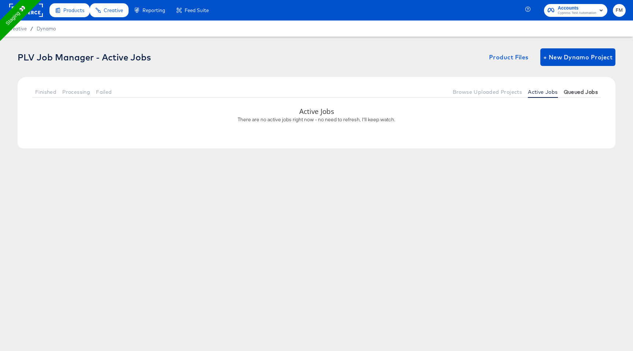
click at [575, 96] on button "Queued Jobs" at bounding box center [581, 92] width 40 height 12
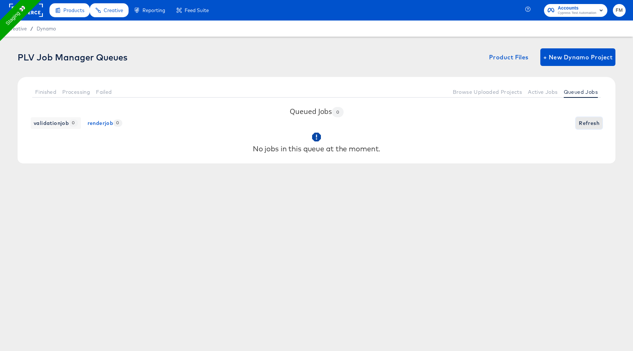
click at [586, 119] on span "Refresh" at bounding box center [589, 123] width 21 height 9
click at [52, 96] on button "Finished" at bounding box center [45, 92] width 27 height 12
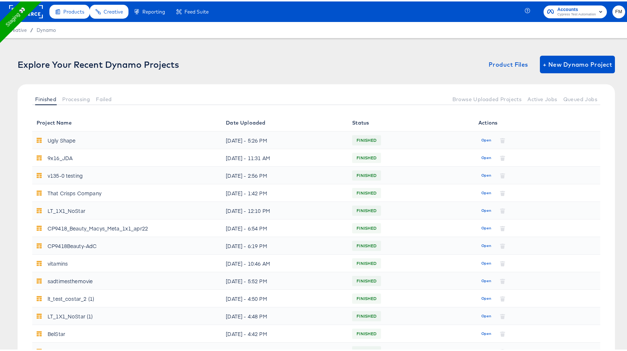
click at [68, 139] on div "Ugly Shape" at bounding box center [62, 139] width 28 height 12
drag, startPoint x: 483, startPoint y: 137, endPoint x: 419, endPoint y: 129, distance: 65.3
click at [422, 130] on tr "Ugly Shape [DATE] - 5:26 PM FINISHED Open" at bounding box center [316, 139] width 568 height 18
click at [362, 138] on span "FINISHED" at bounding box center [366, 139] width 29 height 12
click at [488, 132] on div "Open" at bounding box center [538, 138] width 118 height 12
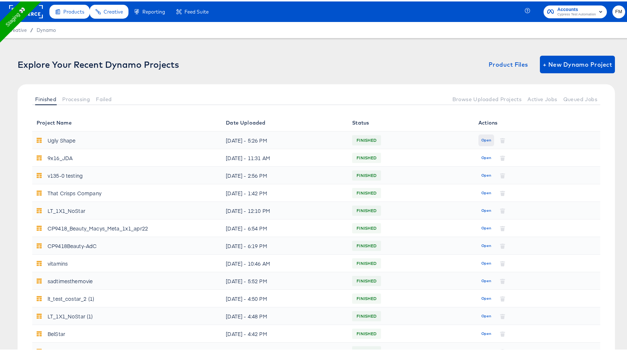
click at [483, 136] on span "Open" at bounding box center [487, 139] width 10 height 7
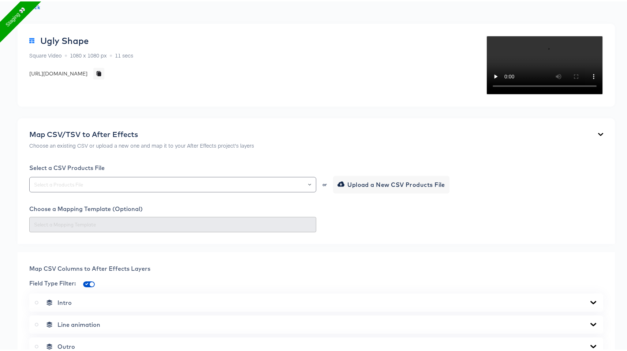
scroll to position [45, 0]
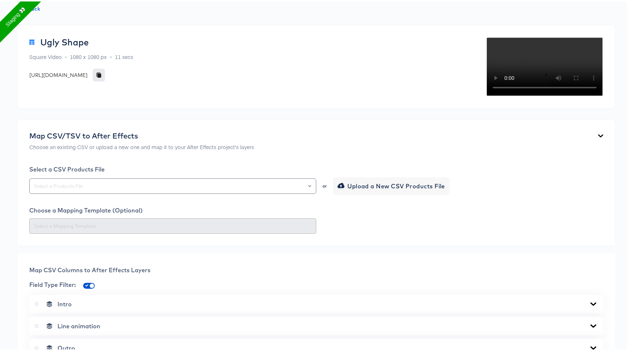
drag, startPoint x: 400, startPoint y: 71, endPoint x: 359, endPoint y: 109, distance: 56.0
click at [133, 95] on div "Ugly Shape Square Video 1080 x 1080 px 11 secs [URL][DOMAIN_NAME]" at bounding box center [81, 65] width 104 height 59
click at [101, 75] on icon "button" at bounding box center [99, 74] width 4 height 4
click at [522, 152] on div "Map CSV/TSV to After Effects Choose an existing CSV or upload a new one and map…" at bounding box center [316, 141] width 574 height 22
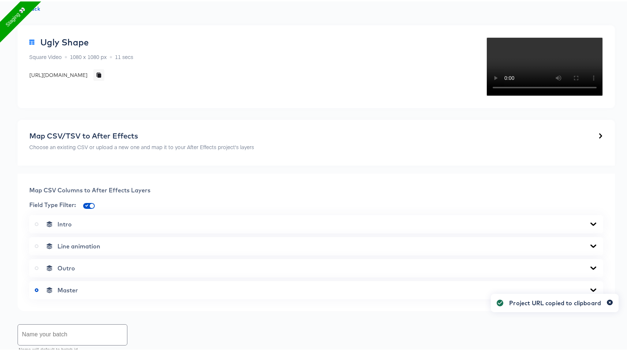
click at [609, 301] on icon "button" at bounding box center [610, 301] width 3 height 4
click at [133, 95] on div "Ugly Shape Square Video 1080 x 1080 px 11 secs [URL][DOMAIN_NAME]" at bounding box center [81, 65] width 104 height 59
click at [592, 152] on div "Map CSV/TSV to After Effects Choose an existing CSV or upload a new one and map…" at bounding box center [316, 141] width 574 height 22
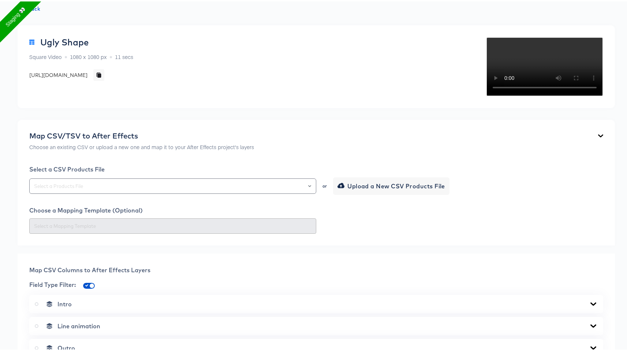
click at [589, 152] on div "Map CSV/TSV to After Effects Choose an existing CSV or upload a new one and map…" at bounding box center [316, 141] width 574 height 22
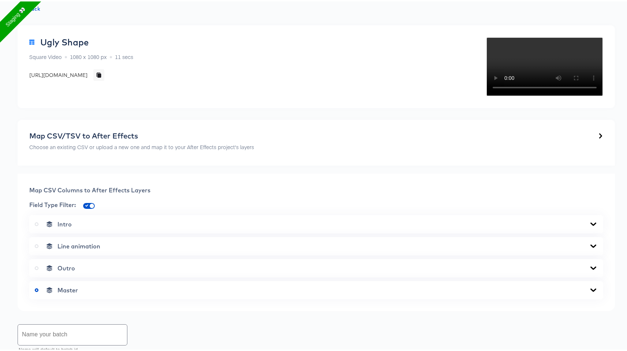
click at [589, 152] on div "Map CSV/TSV to After Effects Choose an existing CSV or upload a new one and map…" at bounding box center [316, 141] width 574 height 22
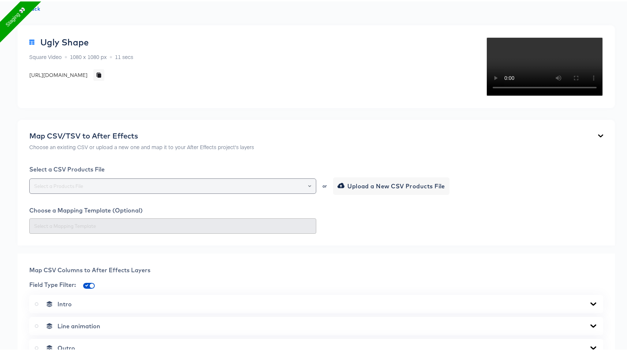
click at [302, 190] on div at bounding box center [306, 184] width 12 height 10
click at [308, 185] on icon "Open" at bounding box center [309, 184] width 3 height 2
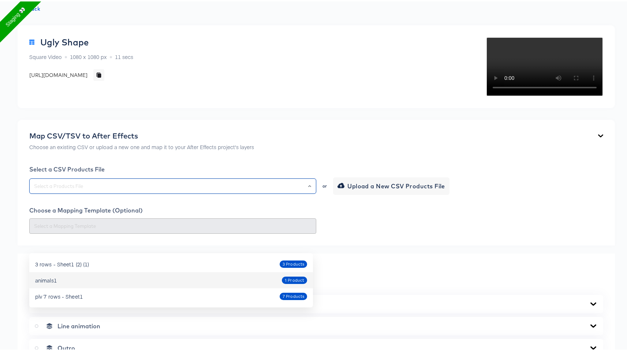
click at [332, 152] on div "Map CSV/TSV to After Effects Choose an existing CSV or upload a new one and map…" at bounding box center [316, 141] width 574 height 22
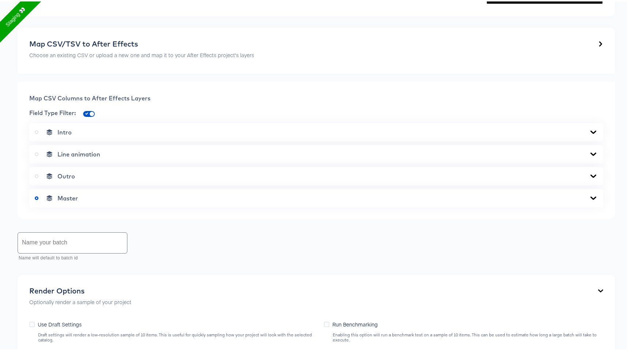
scroll to position [209, 0]
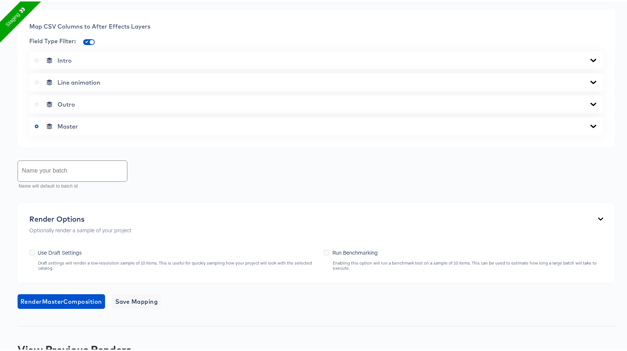
click at [328, 63] on div "Intro" at bounding box center [316, 58] width 563 height 7
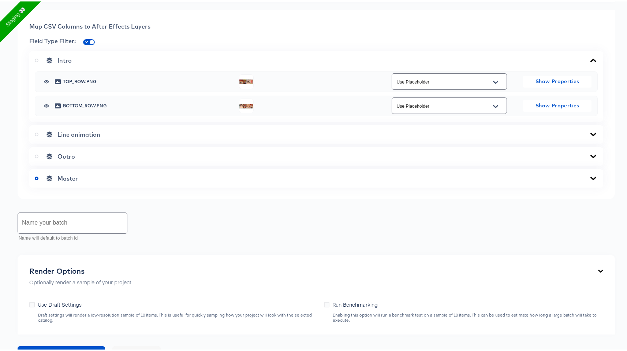
click at [433, 85] on input "Use Placeholder" at bounding box center [443, 80] width 97 height 8
click at [92, 45] on input "checkbox" at bounding box center [92, 42] width 18 height 6
click at [92, 45] on input "checkbox" at bounding box center [86, 42] width 18 height 6
checkbox input "true"
click at [37, 61] on icon at bounding box center [37, 59] width 4 height 4
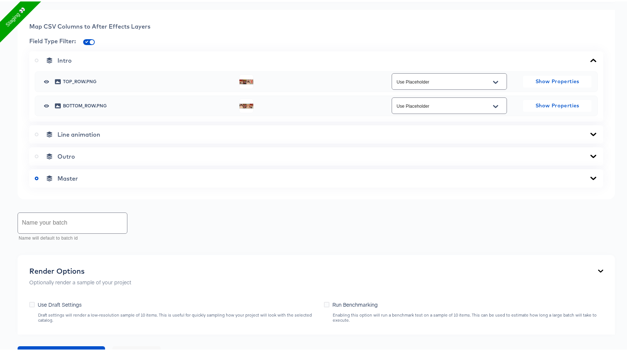
click at [0, 0] on input "radio" at bounding box center [0, 0] width 0 height 0
click at [37, 61] on icon at bounding box center [37, 59] width 4 height 4
click at [0, 0] on input "radio" at bounding box center [0, 0] width 0 height 0
click at [37, 135] on icon at bounding box center [37, 133] width 4 height 4
click at [0, 0] on input "radio" at bounding box center [0, 0] width 0 height 0
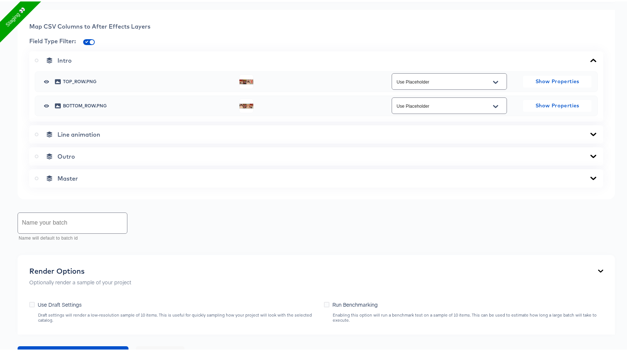
click at [36, 157] on icon at bounding box center [37, 155] width 4 height 4
click at [0, 0] on input "radio" at bounding box center [0, 0] width 0 height 0
click at [37, 179] on icon at bounding box center [37, 177] width 4 height 4
click at [0, 0] on input "radio" at bounding box center [0, 0] width 0 height 0
click at [38, 63] on label at bounding box center [38, 58] width 7 height 7
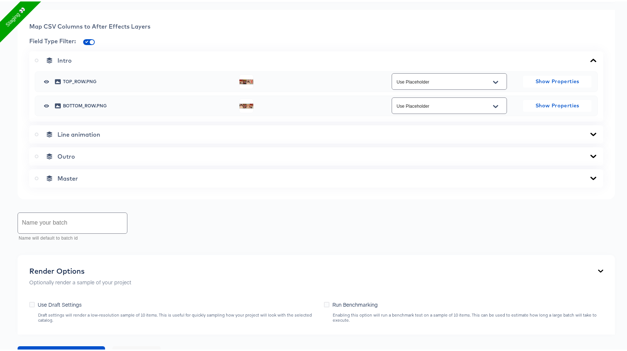
click at [0, 0] on input "radio" at bounding box center [0, 0] width 0 height 0
click at [591, 62] on icon at bounding box center [593, 59] width 9 height 6
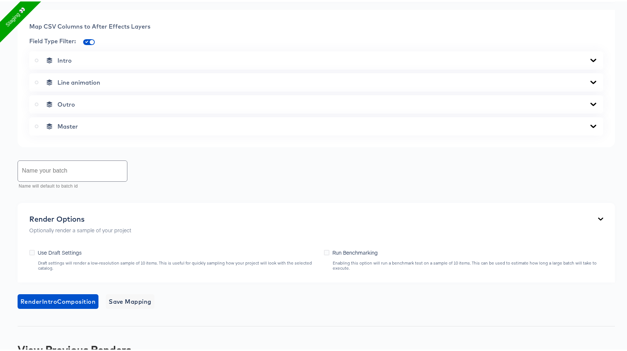
click at [591, 60] on icon at bounding box center [594, 58] width 6 height 3
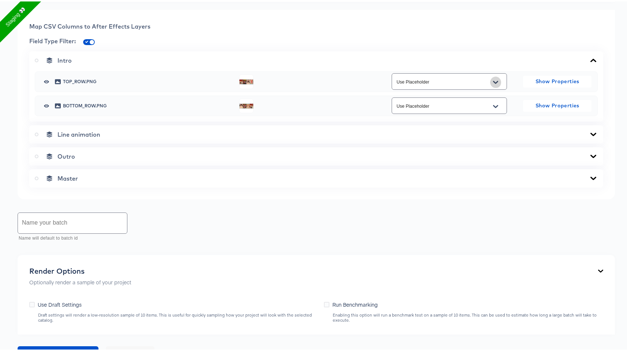
click at [493, 82] on icon "Open" at bounding box center [495, 80] width 5 height 3
click at [493, 84] on icon "Close" at bounding box center [495, 81] width 5 height 6
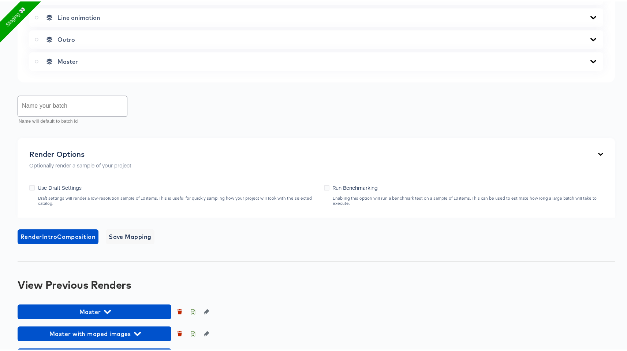
scroll to position [351, 0]
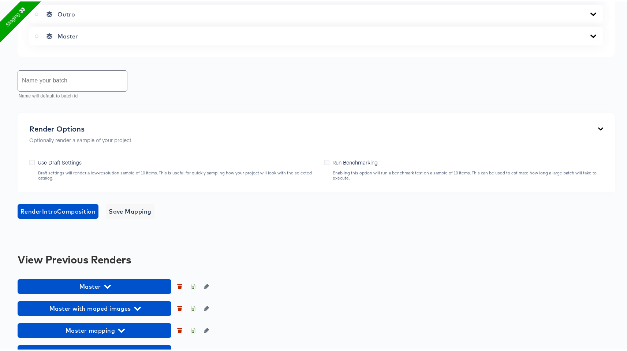
click at [93, 90] on input "text" at bounding box center [72, 79] width 109 height 21
click at [59, 191] on div "Render Options Optionally render a sample of your project Use Draft Settings Dr…" at bounding box center [317, 150] width 598 height 79
click at [59, 164] on span "Use Draft Settings" at bounding box center [60, 160] width 44 height 7
click at [0, 0] on input "Use Draft Settings" at bounding box center [0, 0] width 0 height 0
click at [168, 179] on div "Use Draft Settings Draft settings will render a low-resolution sample of 10 ite…" at bounding box center [172, 168] width 287 height 22
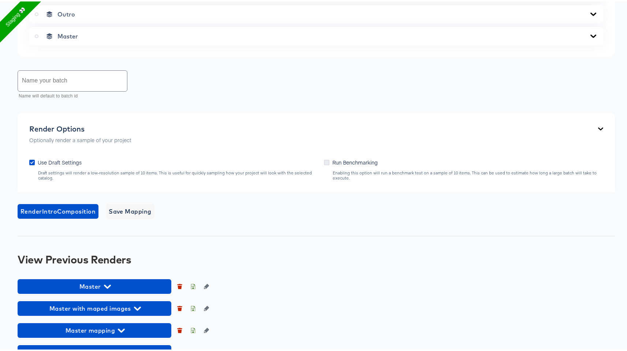
click at [324, 164] on icon at bounding box center [326, 160] width 5 height 5
click at [0, 0] on input "Run Benchmarking" at bounding box center [0, 0] width 0 height 0
click at [49, 164] on span "Use Draft Settings" at bounding box center [60, 160] width 44 height 7
click at [0, 0] on input "Use Draft Settings" at bounding box center [0, 0] width 0 height 0
click at [324, 164] on icon at bounding box center [326, 160] width 5 height 5
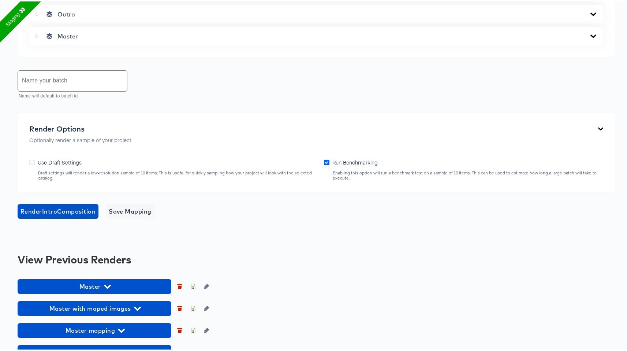
click at [0, 0] on input "Run Benchmarking" at bounding box center [0, 0] width 0 height 0
click at [82, 215] on span "Render Intro Composition" at bounding box center [58, 210] width 75 height 10
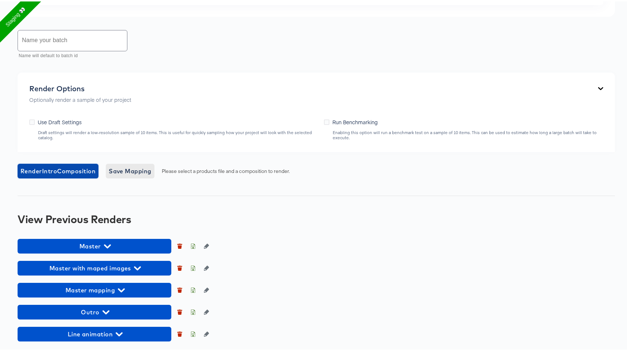
scroll to position [450, 0]
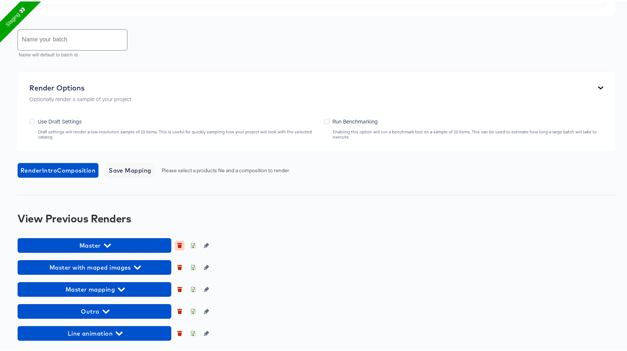
click at [179, 244] on icon "button" at bounding box center [180, 244] width 4 height 3
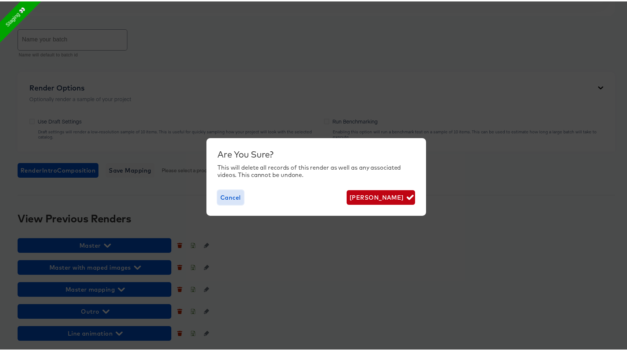
click at [226, 200] on span "Cancel" at bounding box center [230, 196] width 21 height 10
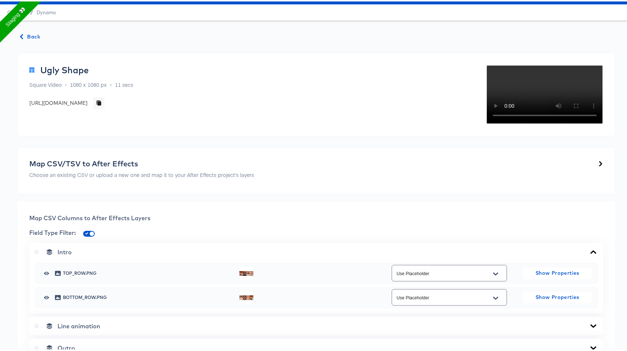
scroll to position [0, 0]
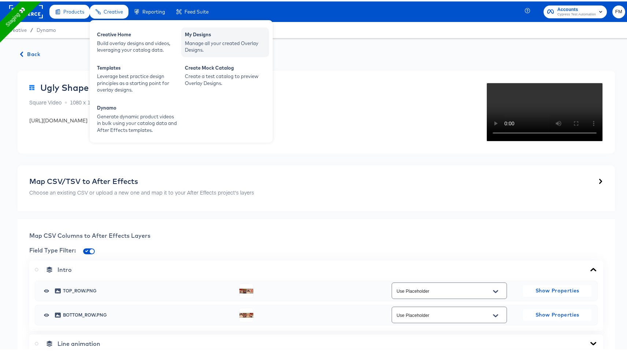
click at [227, 52] on div "My Designs Manage all your created Overlay Designs." at bounding box center [225, 41] width 88 height 30
click at [224, 46] on div "Manage all your created Overlay Designs." at bounding box center [225, 45] width 81 height 14
